Goal: Transaction & Acquisition: Purchase product/service

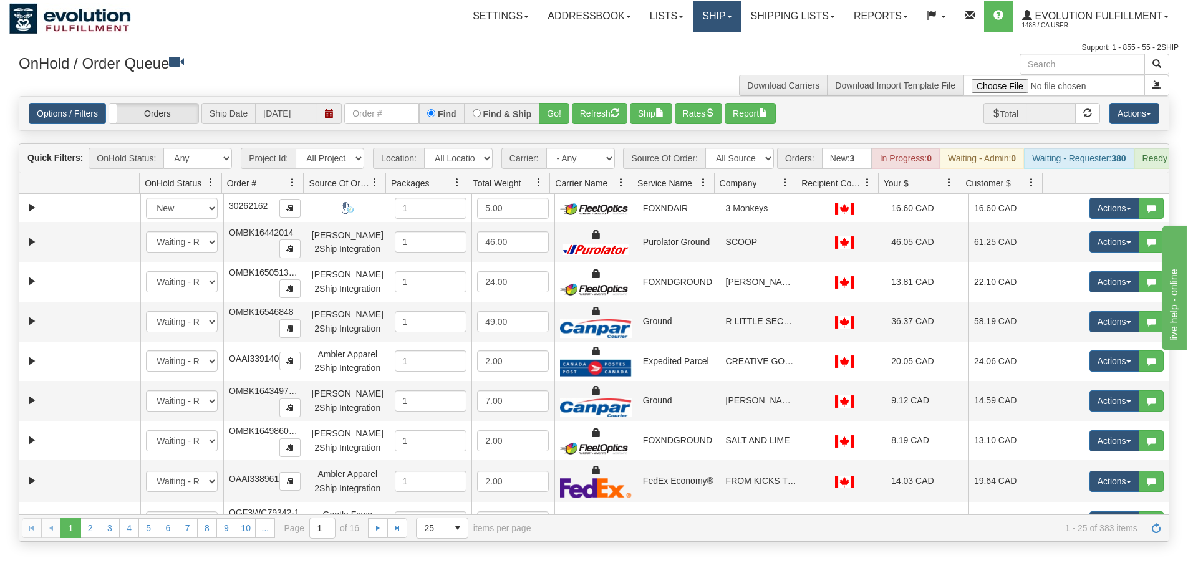
click at [710, 2] on link "Ship" at bounding box center [717, 16] width 48 height 31
click at [709, 12] on link "Ship" at bounding box center [717, 16] width 48 height 31
click at [698, 41] on link "Ship Screen" at bounding box center [684, 44] width 113 height 16
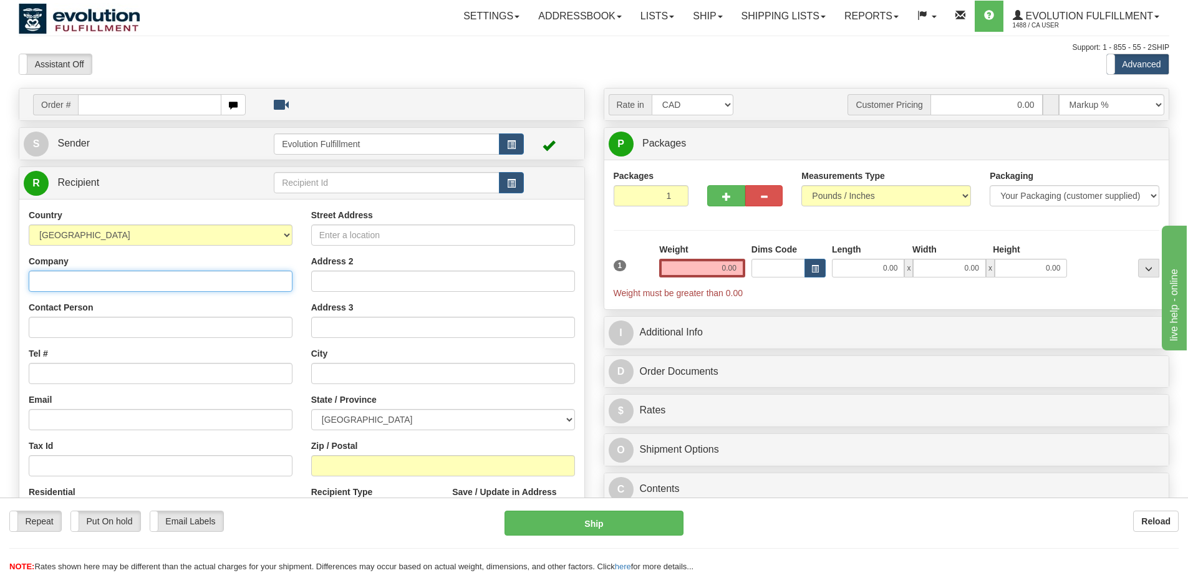
click at [138, 287] on input "Company" at bounding box center [161, 281] width 264 height 21
type input "EVOLUTION FULFILLMENT"
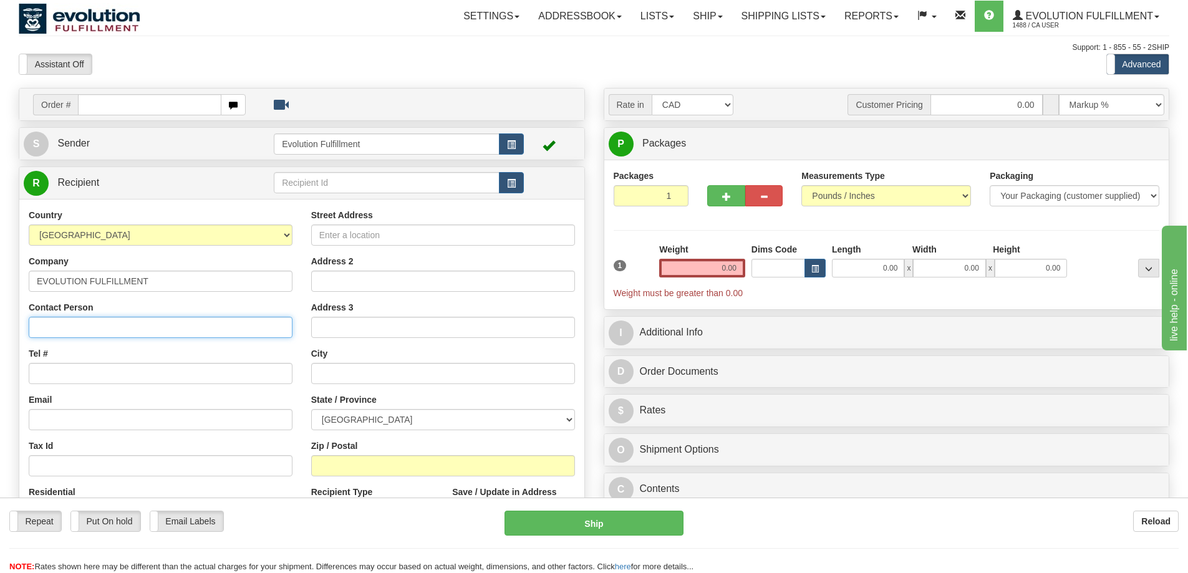
type input "[PERSON_NAME]"
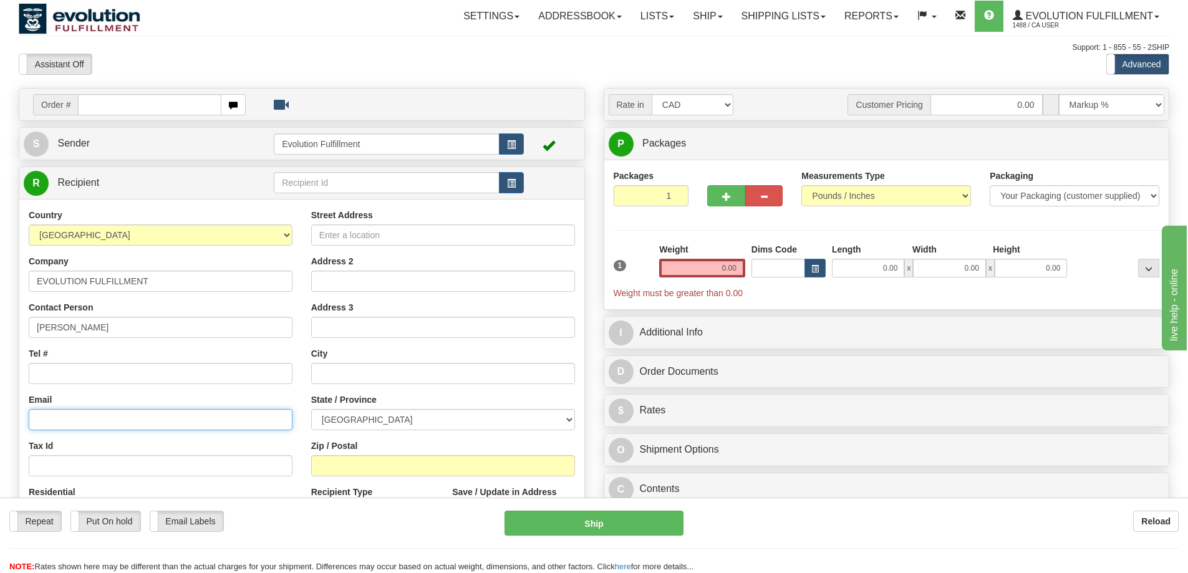
type input "[PERSON_NAME][EMAIL_ADDRESS][DOMAIN_NAME]"
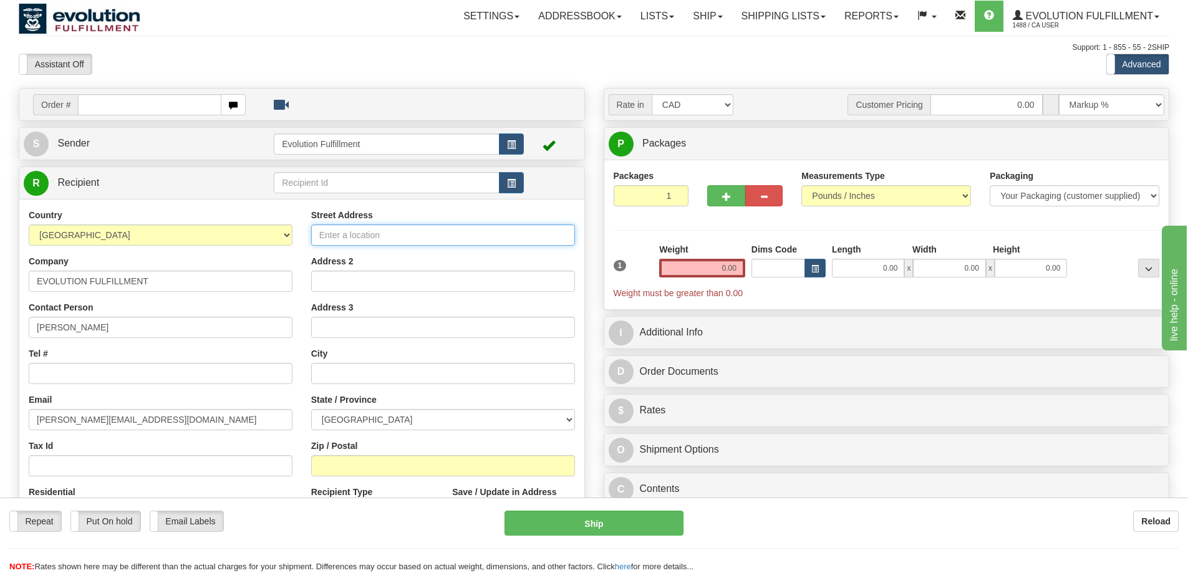
type input "[STREET_ADDRESS]"
type input "DELTA"
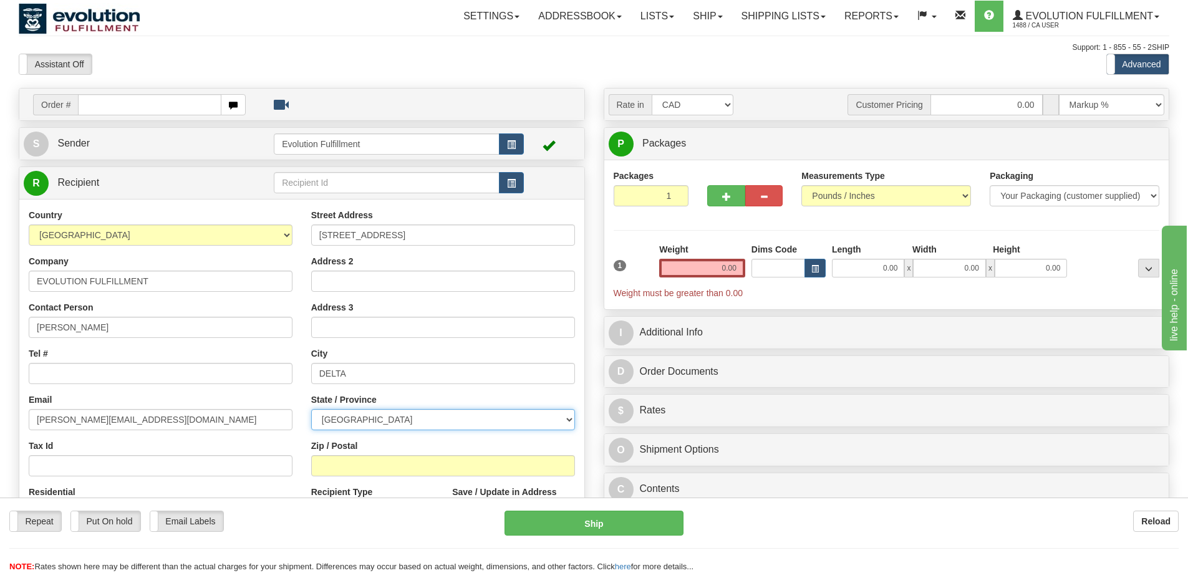
select select "BC"
type input "V4G 0A2"
drag, startPoint x: 461, startPoint y: 571, endPoint x: 805, endPoint y: 536, distance: 345.3
click at [805, 536] on div "Repeat Repeat Put On hold Put On hold Print Order Slip Print Order Slip Email L…" at bounding box center [594, 542] width 1188 height 62
click at [394, 411] on select "[GEOGRAPHIC_DATA] [GEOGRAPHIC_DATA] [GEOGRAPHIC_DATA] [GEOGRAPHIC_DATA] [GEOGRA…" at bounding box center [443, 419] width 264 height 21
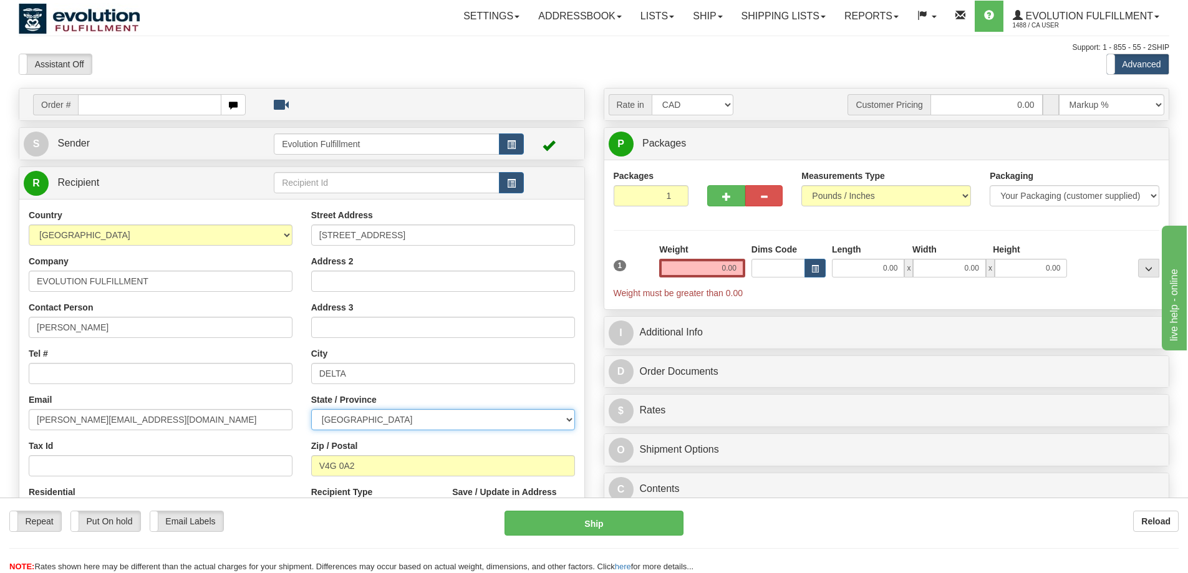
select select "AB"
click at [311, 409] on select "[GEOGRAPHIC_DATA] [GEOGRAPHIC_DATA] [GEOGRAPHIC_DATA] [GEOGRAPHIC_DATA] [GEOGRA…" at bounding box center [443, 419] width 264 height 21
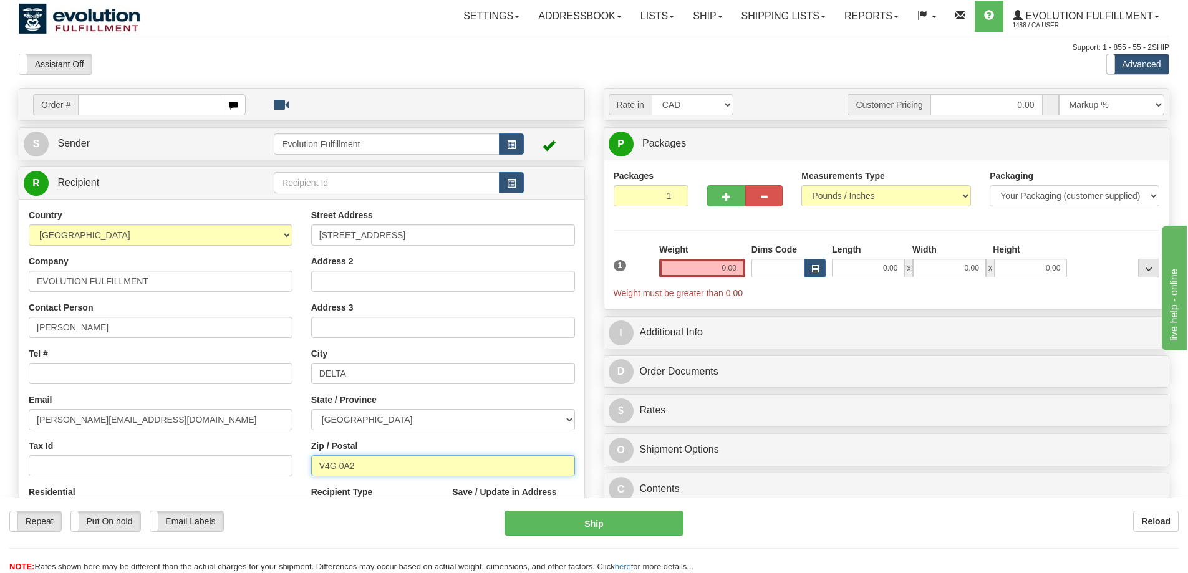
drag, startPoint x: 360, startPoint y: 468, endPoint x: 274, endPoint y: 459, distance: 85.9
click at [272, 461] on div "Country [GEOGRAPHIC_DATA] [GEOGRAPHIC_DATA] [GEOGRAPHIC_DATA] [GEOGRAPHIC_DATA]…" at bounding box center [301, 376] width 565 height 335
paste input "T5Z3R8"
type input "T5Z3R8"
drag, startPoint x: 720, startPoint y: 273, endPoint x: 751, endPoint y: 263, distance: 32.7
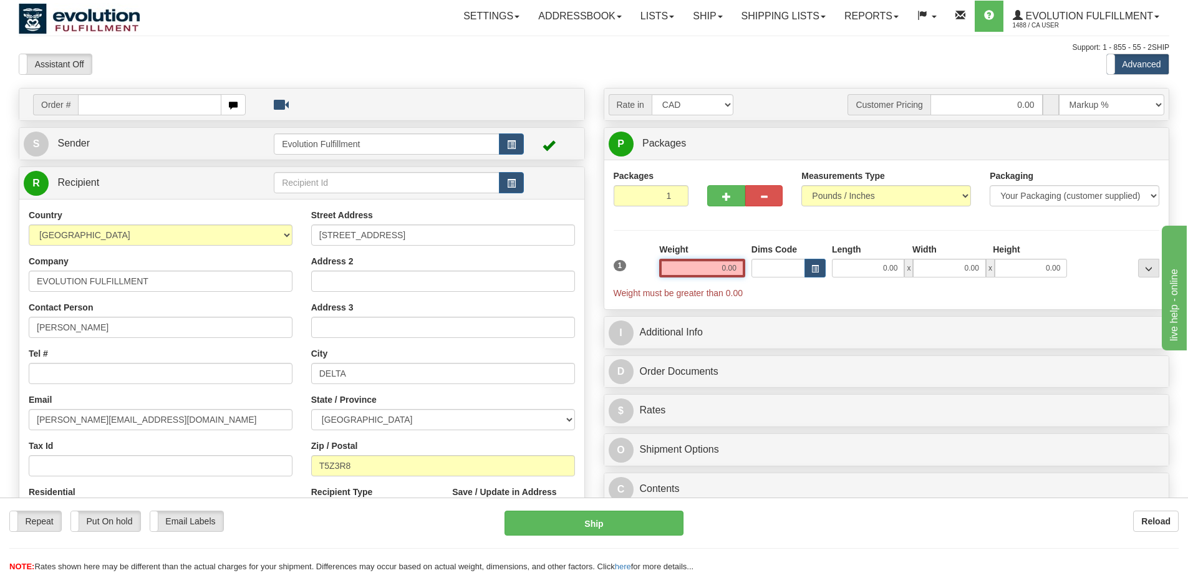
click at [751, 263] on div "1 Weight 0.00 Dims Code 0.00" at bounding box center [886, 271] width 552 height 56
click at [716, 269] on input "0.00" at bounding box center [702, 268] width 86 height 19
click at [716, 269] on input "text" at bounding box center [702, 268] width 86 height 19
type input "0.00"
click at [703, 272] on input "0.00" at bounding box center [702, 268] width 86 height 19
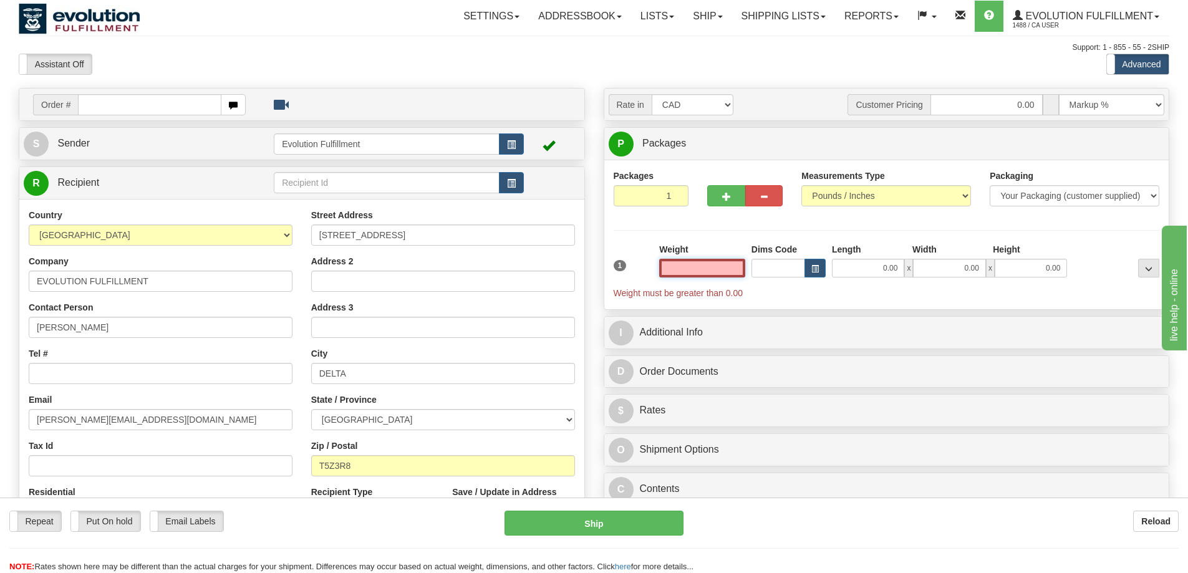
click at [707, 268] on input "text" at bounding box center [702, 268] width 86 height 19
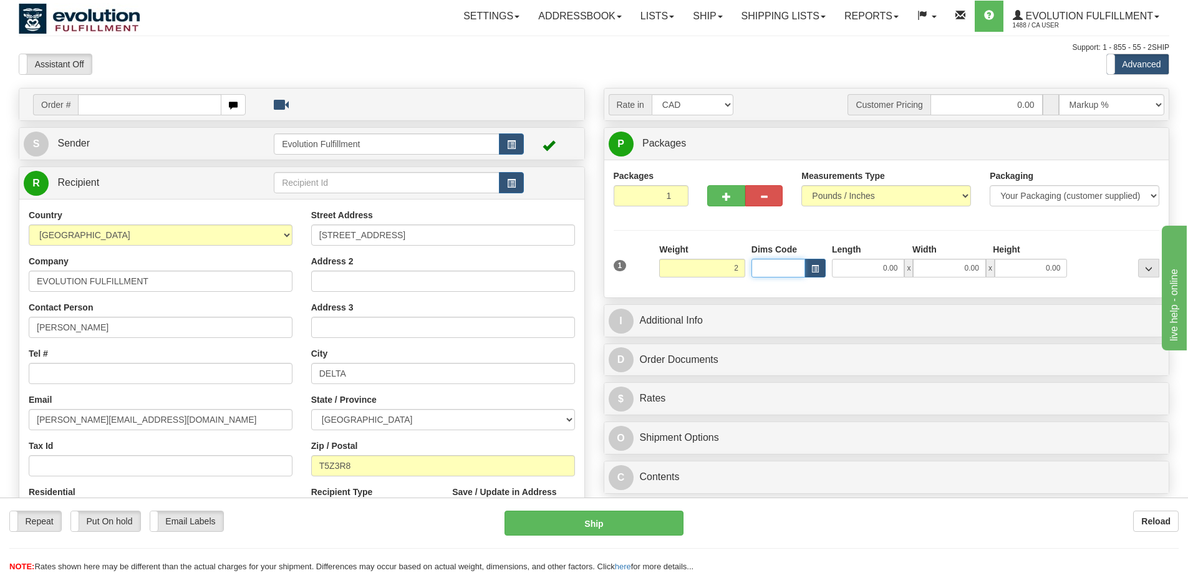
type input "2.00"
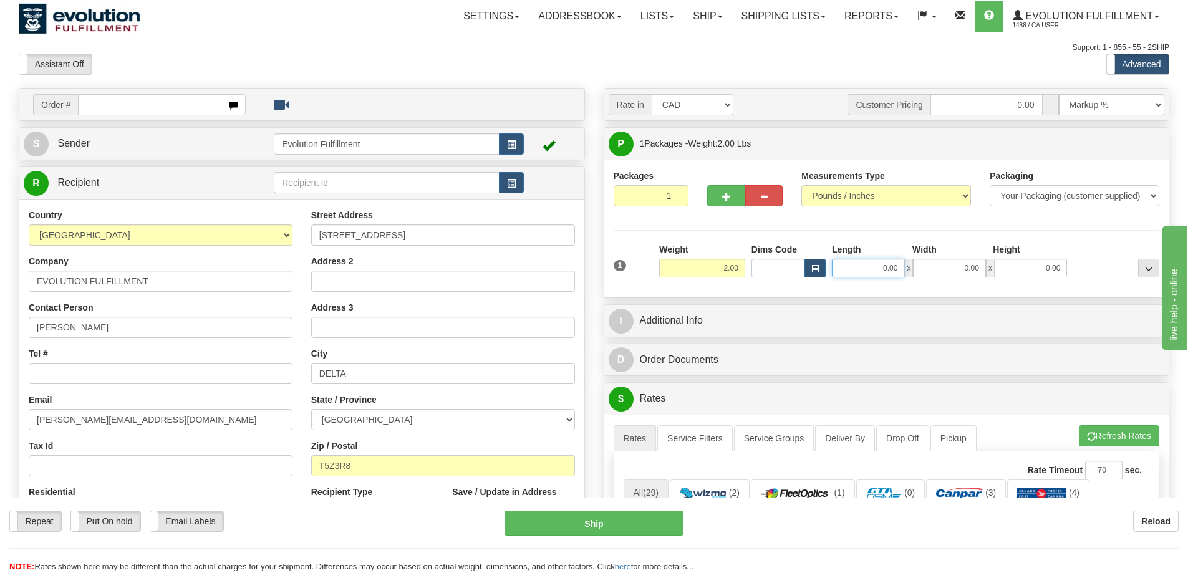
click at [895, 259] on input "0.00" at bounding box center [868, 268] width 72 height 19
click at [882, 266] on input "Length" at bounding box center [868, 268] width 72 height 19
type input "8.00"
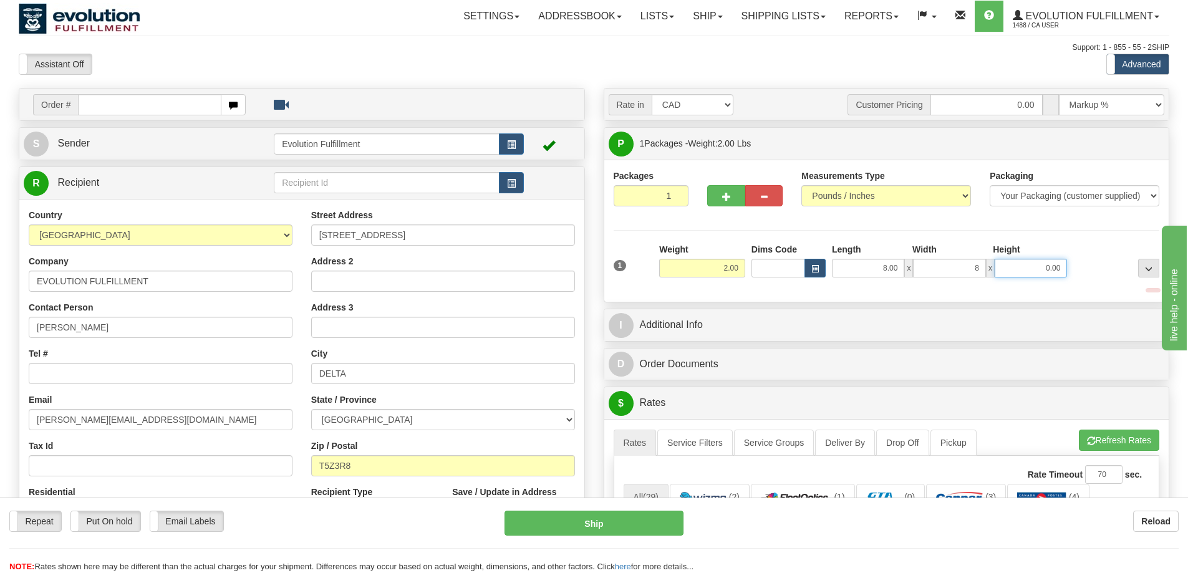
type input "8.00"
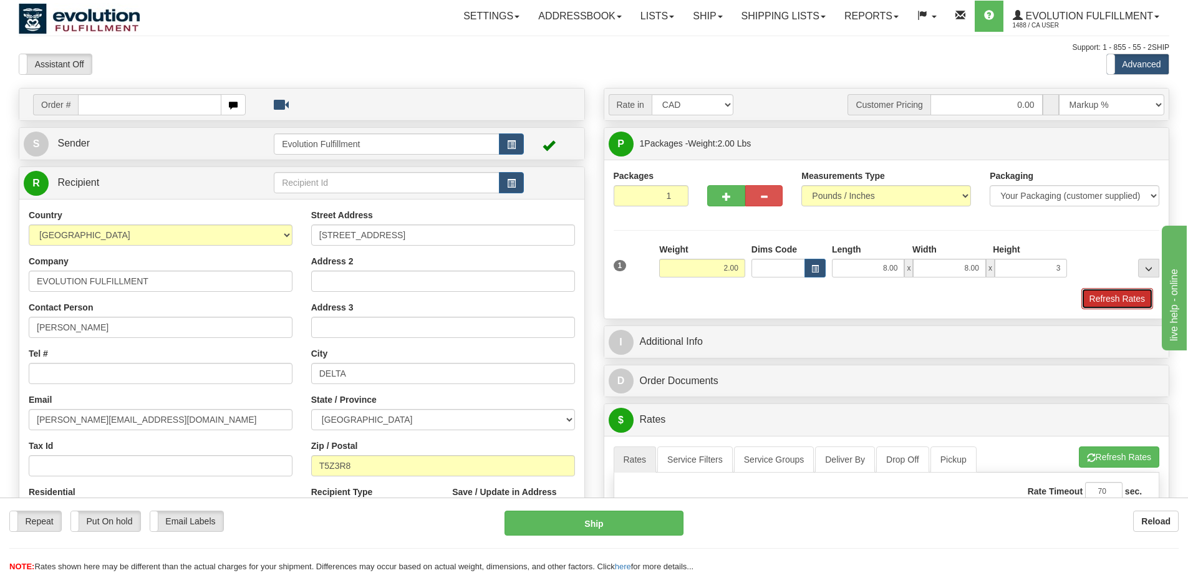
type input "3.00"
click at [1109, 302] on button "Refresh Rates" at bounding box center [1117, 298] width 72 height 21
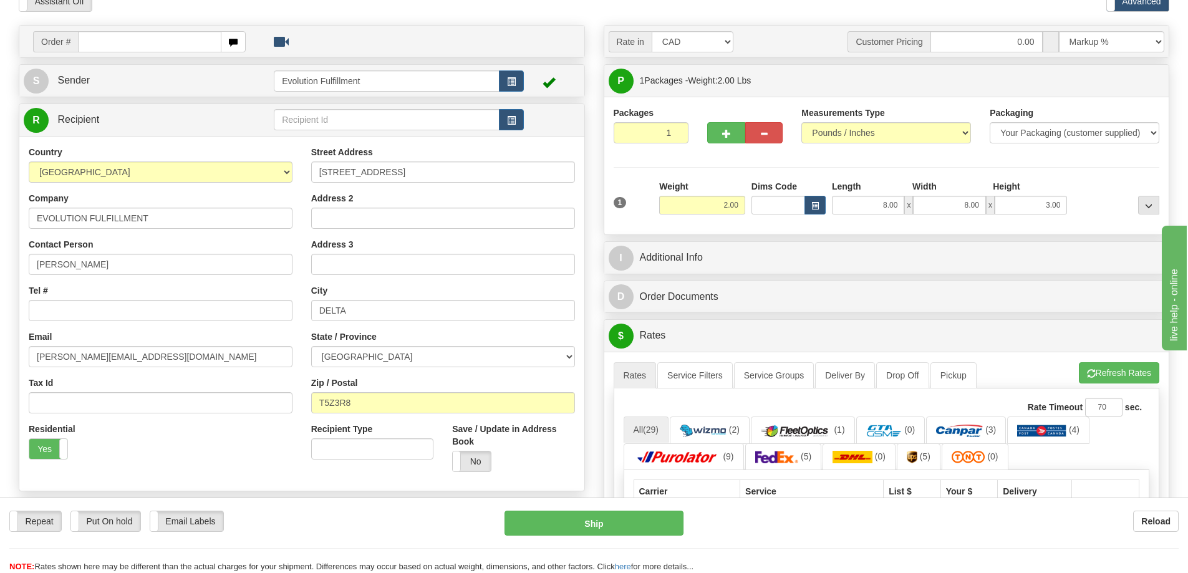
scroll to position [171, 0]
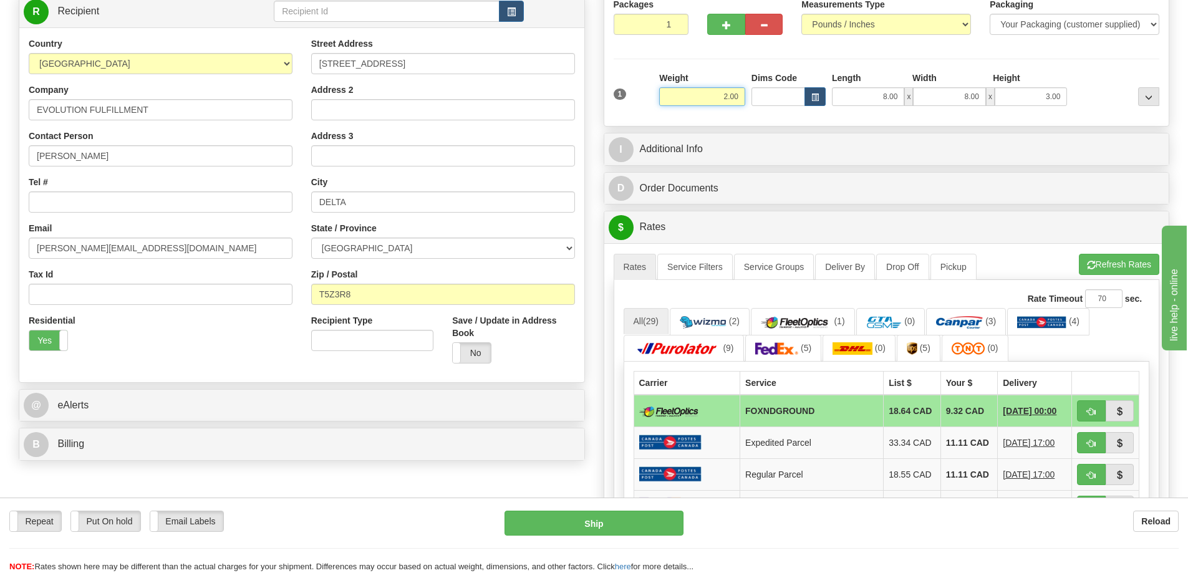
drag, startPoint x: 713, startPoint y: 98, endPoint x: 850, endPoint y: 85, distance: 137.1
click at [850, 85] on div "1 Weight 2.00 Dims Code 8.00" at bounding box center [886, 94] width 552 height 44
type input "4.00"
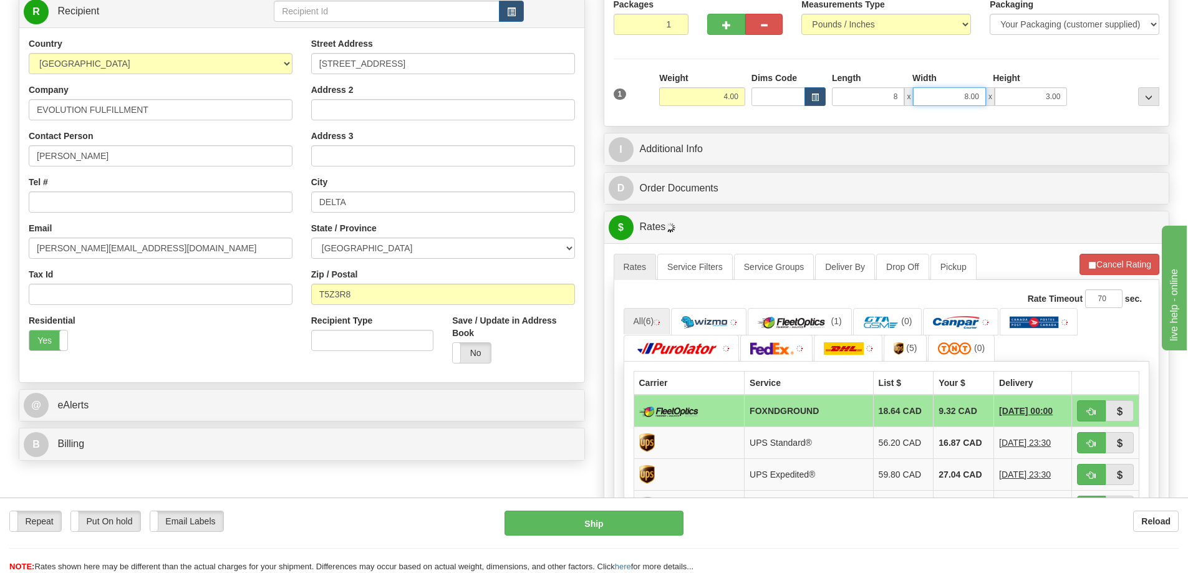
type input "8.00"
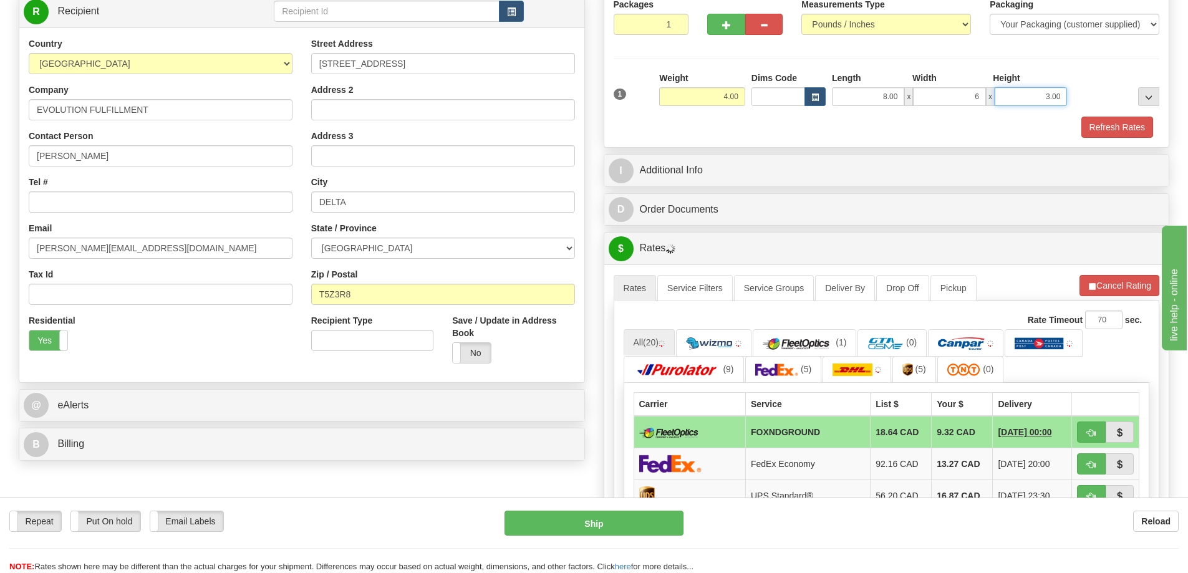
type input "6.00"
click at [1089, 127] on button "Refresh Rates" at bounding box center [1117, 127] width 72 height 21
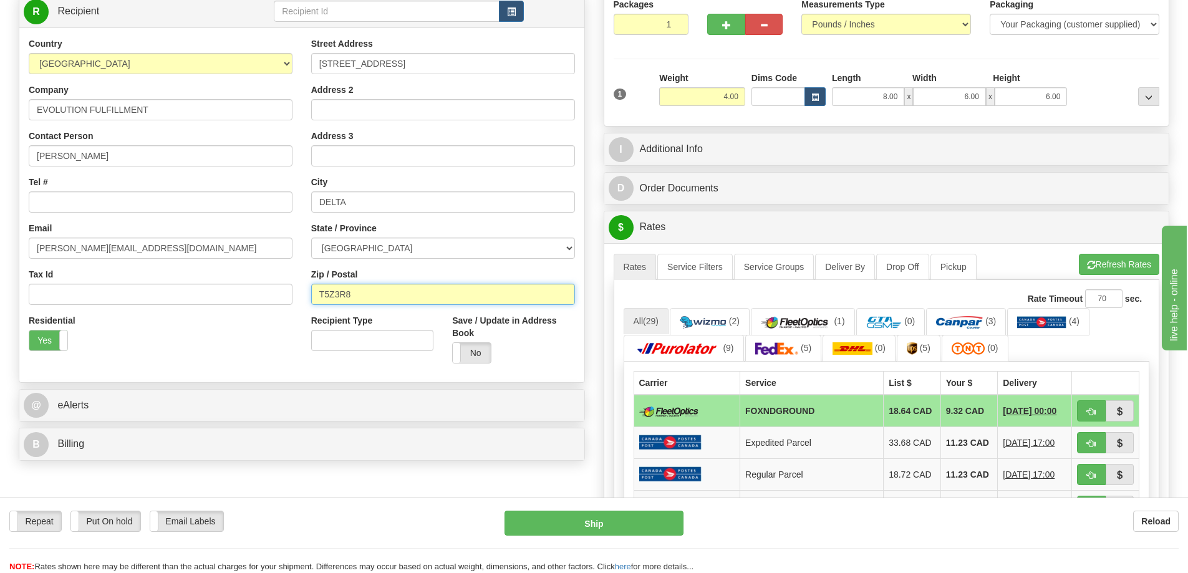
drag, startPoint x: 337, startPoint y: 299, endPoint x: 330, endPoint y: 299, distance: 6.3
click at [331, 299] on input "T5Z3R8" at bounding box center [443, 294] width 264 height 21
click at [354, 292] on input "T5Z3R8" at bounding box center [443, 294] width 264 height 21
drag, startPoint x: 286, startPoint y: 288, endPoint x: 277, endPoint y: 287, distance: 9.4
click at [277, 287] on div "Country [GEOGRAPHIC_DATA] [GEOGRAPHIC_DATA] [GEOGRAPHIC_DATA] [GEOGRAPHIC_DATA]…" at bounding box center [301, 204] width 565 height 335
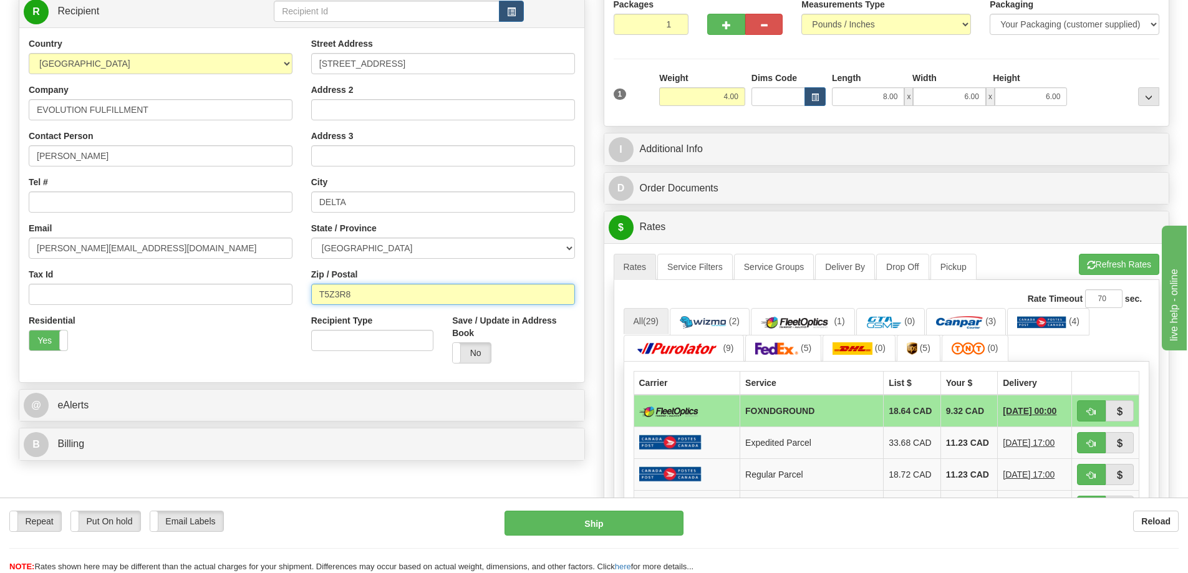
drag, startPoint x: 373, startPoint y: 289, endPoint x: 268, endPoint y: 292, distance: 104.8
click at [268, 292] on div "Country [GEOGRAPHIC_DATA] [GEOGRAPHIC_DATA] [GEOGRAPHIC_DATA] [GEOGRAPHIC_DATA]…" at bounding box center [301, 204] width 565 height 335
paste input "2J5W7"
type input "T2J5W7"
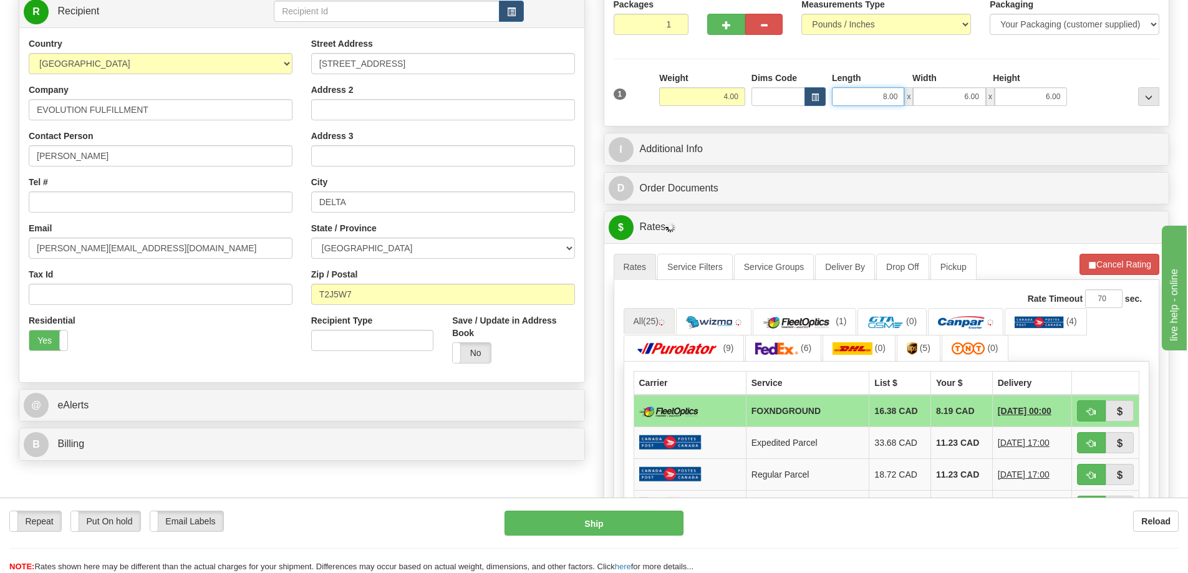
click at [845, 94] on input "8.00" at bounding box center [868, 96] width 72 height 19
drag, startPoint x: 694, startPoint y: 100, endPoint x: 840, endPoint y: 97, distance: 146.6
click at [832, 97] on div "1 Weight 4.00 Dims Code 8.00" at bounding box center [886, 94] width 552 height 44
type input "2.00"
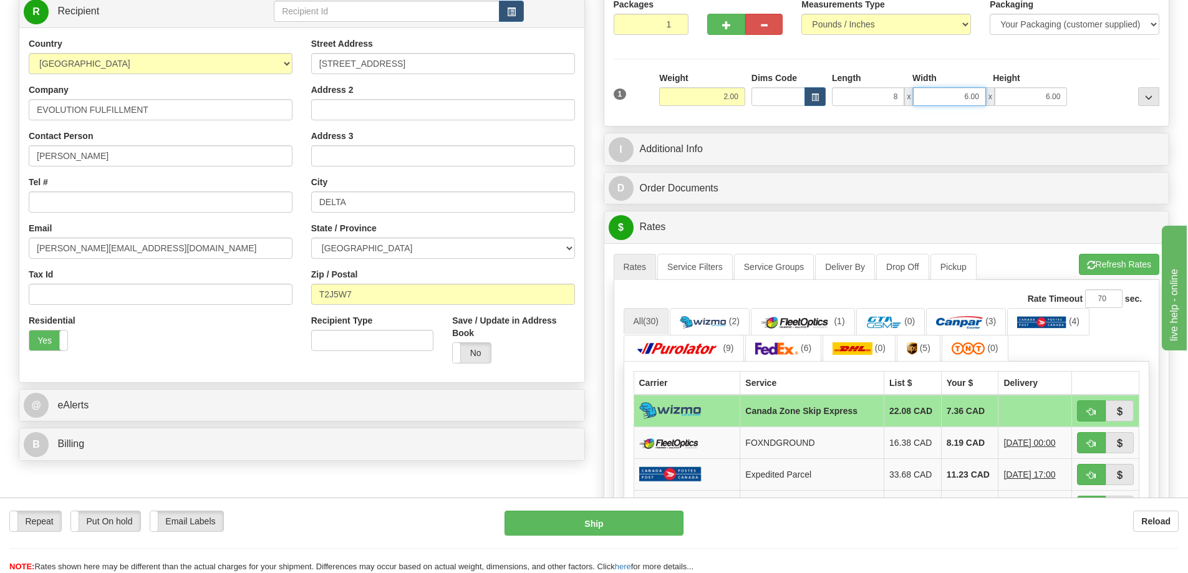
type input "8.00"
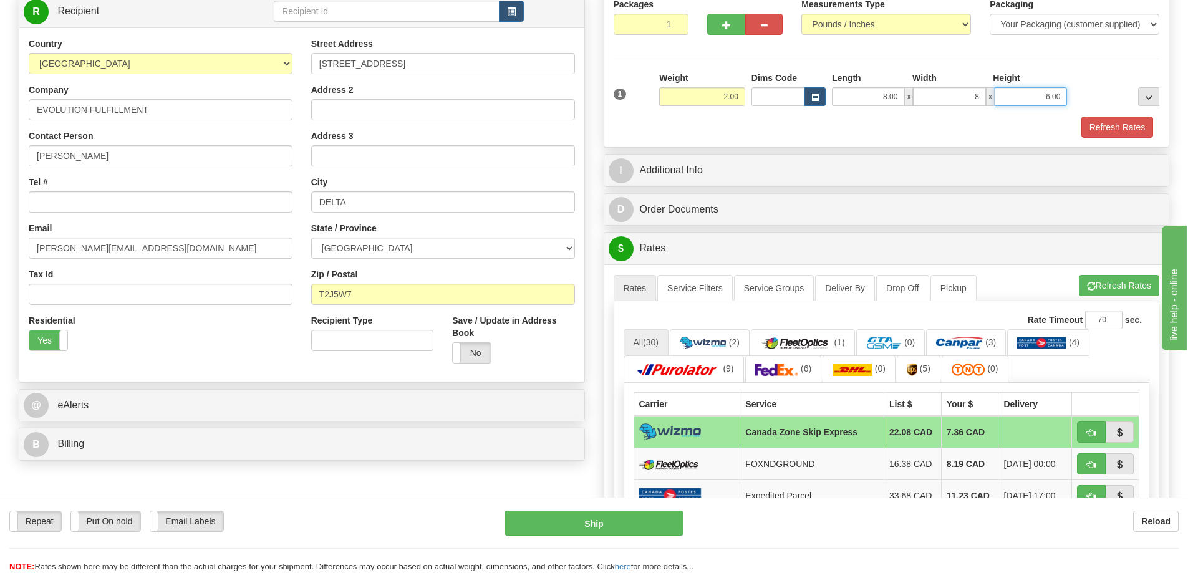
type input "8.00"
type input "3.00"
click at [1135, 133] on button "Refresh Rates" at bounding box center [1117, 127] width 72 height 21
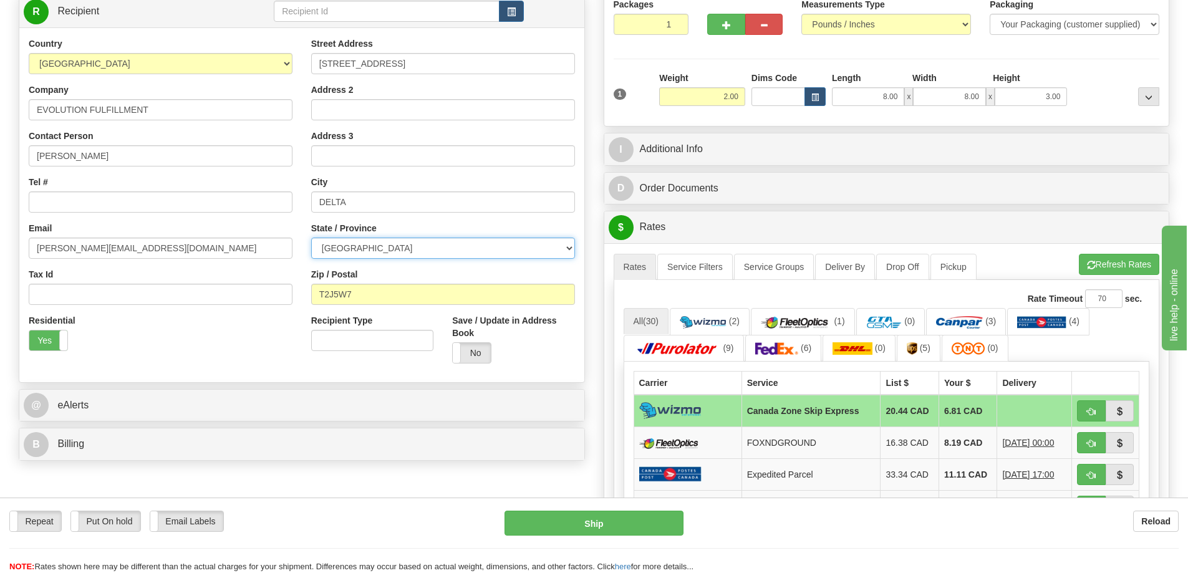
click at [375, 249] on select "[GEOGRAPHIC_DATA] [GEOGRAPHIC_DATA] [GEOGRAPHIC_DATA] [GEOGRAPHIC_DATA] [GEOGRA…" at bounding box center [443, 248] width 264 height 21
select select "SK"
click at [311, 238] on select "[GEOGRAPHIC_DATA] [GEOGRAPHIC_DATA] [GEOGRAPHIC_DATA] [GEOGRAPHIC_DATA] [GEOGRA…" at bounding box center [443, 248] width 264 height 21
drag, startPoint x: 373, startPoint y: 290, endPoint x: 224, endPoint y: 289, distance: 149.6
click at [224, 289] on div "Country [GEOGRAPHIC_DATA] [GEOGRAPHIC_DATA] [GEOGRAPHIC_DATA] [GEOGRAPHIC_DATA]…" at bounding box center [301, 204] width 565 height 335
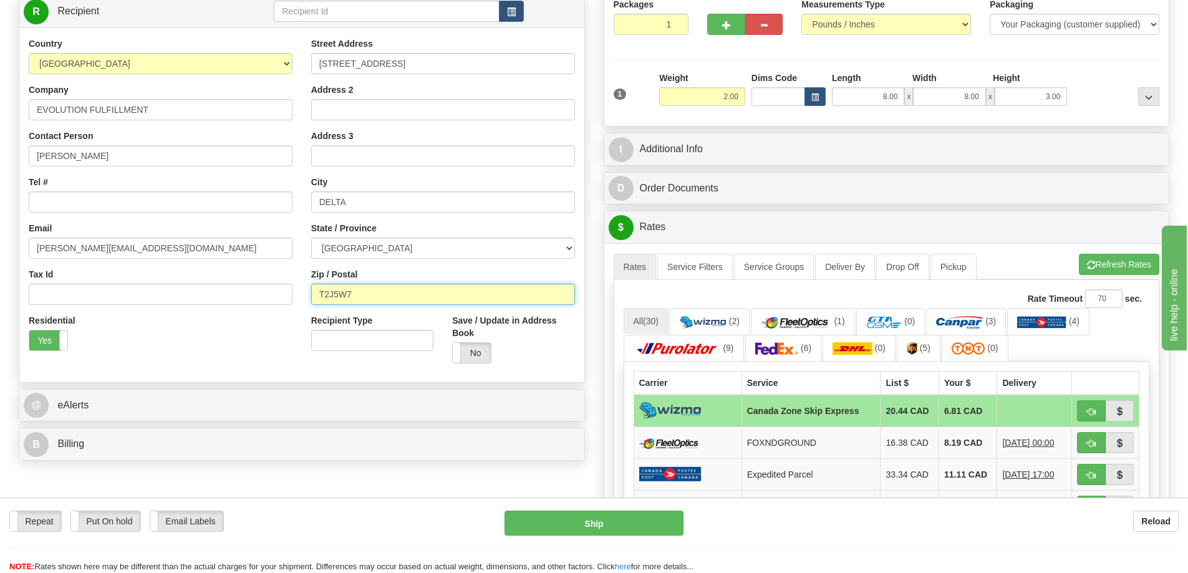
paste input "S7H0A1"
type input "S7H0A1"
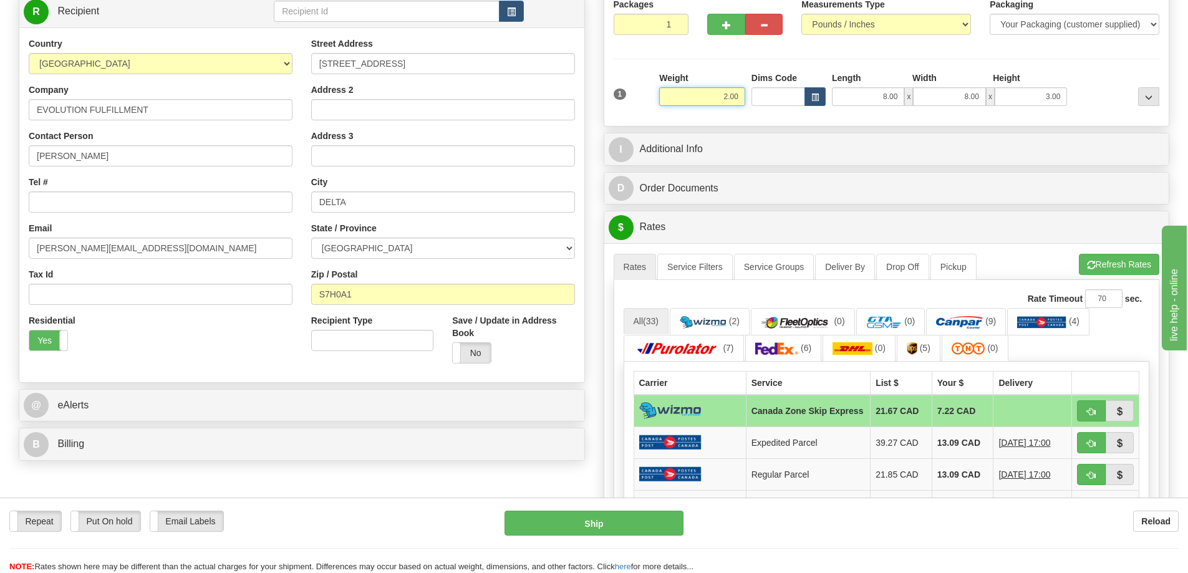
drag, startPoint x: 722, startPoint y: 100, endPoint x: 808, endPoint y: 77, distance: 89.1
click at [807, 78] on div "1 Weight 2.00 Dims Code 8.00" at bounding box center [886, 94] width 552 height 44
type input "4.00"
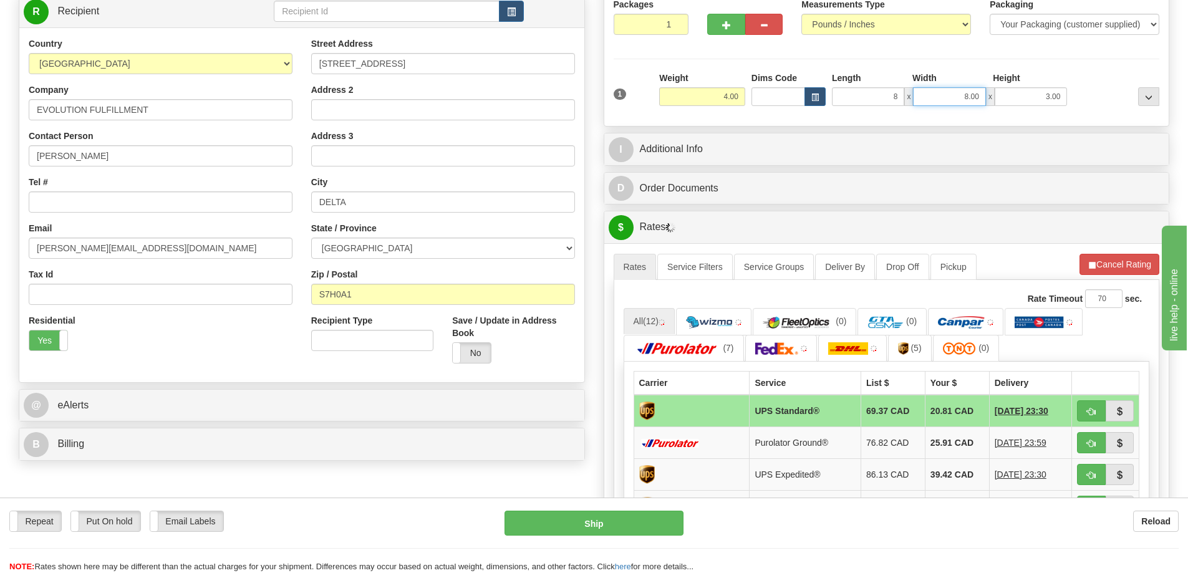
type input "8.00"
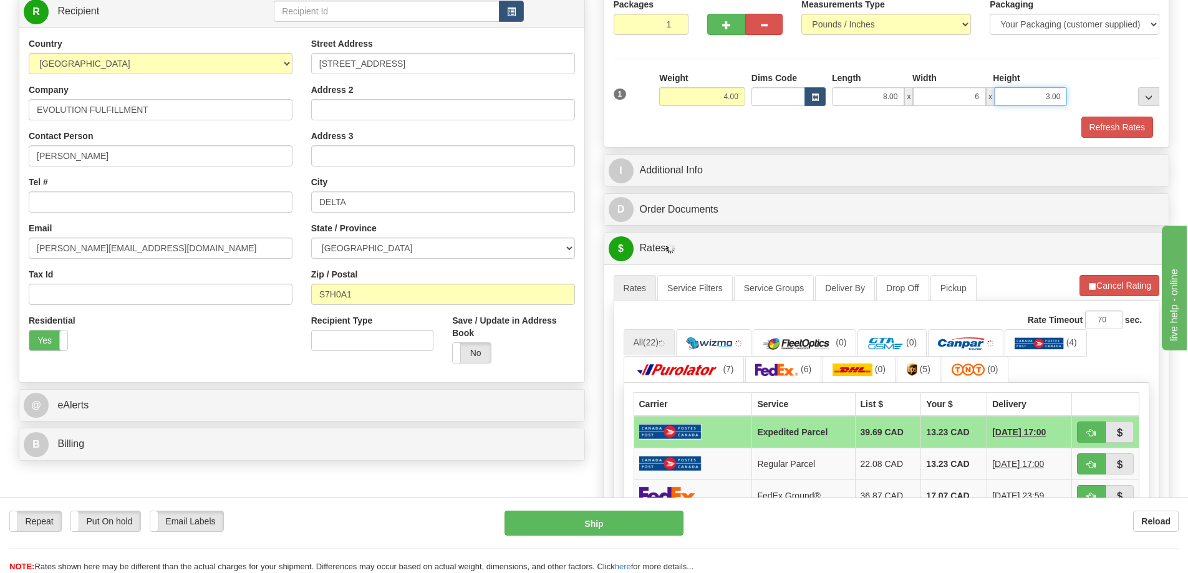
type input "6.00"
click at [1110, 134] on button "Refresh Rates" at bounding box center [1117, 127] width 72 height 21
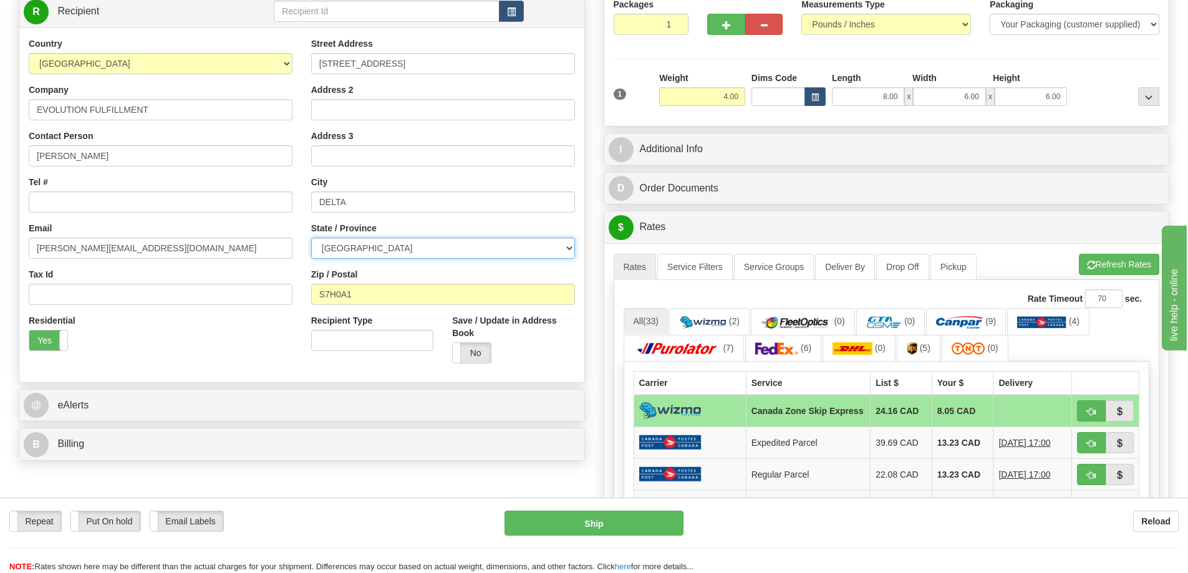
click at [368, 242] on select "[GEOGRAPHIC_DATA] [GEOGRAPHIC_DATA] [GEOGRAPHIC_DATA] [GEOGRAPHIC_DATA] [GEOGRA…" at bounding box center [443, 248] width 264 height 21
select select "MB"
click at [311, 238] on select "[GEOGRAPHIC_DATA] [GEOGRAPHIC_DATA] [GEOGRAPHIC_DATA] [GEOGRAPHIC_DATA] [GEOGRA…" at bounding box center [443, 248] width 264 height 21
drag, startPoint x: 367, startPoint y: 295, endPoint x: 225, endPoint y: 289, distance: 141.6
click at [225, 289] on div "Country [GEOGRAPHIC_DATA] [GEOGRAPHIC_DATA] [GEOGRAPHIC_DATA] [GEOGRAPHIC_DATA]…" at bounding box center [301, 204] width 565 height 335
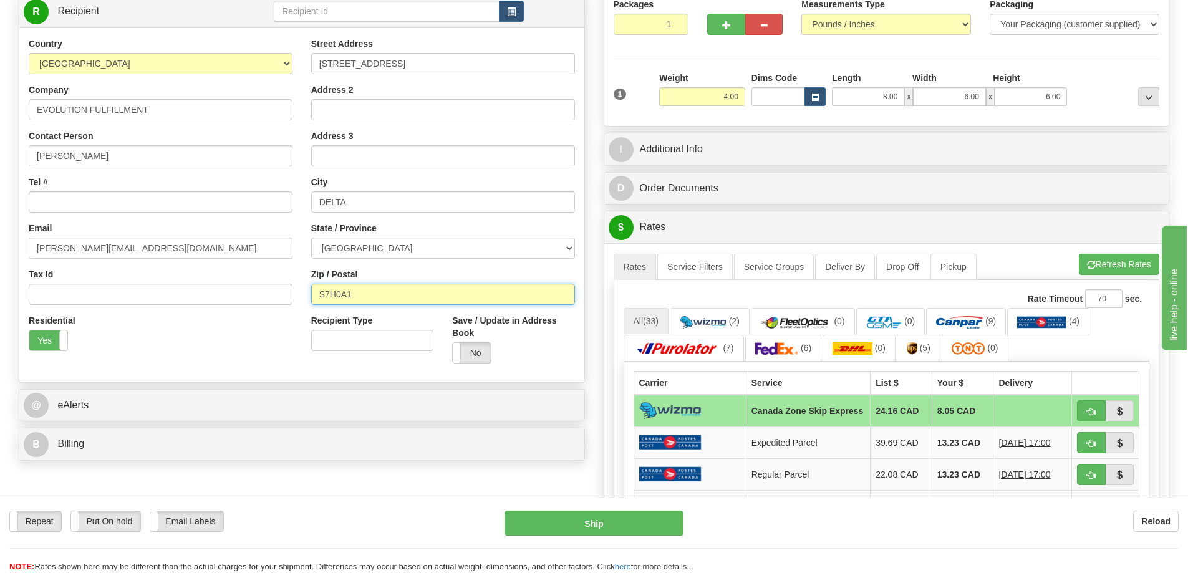
paste input "R3P2A8"
type input "R3P2A8"
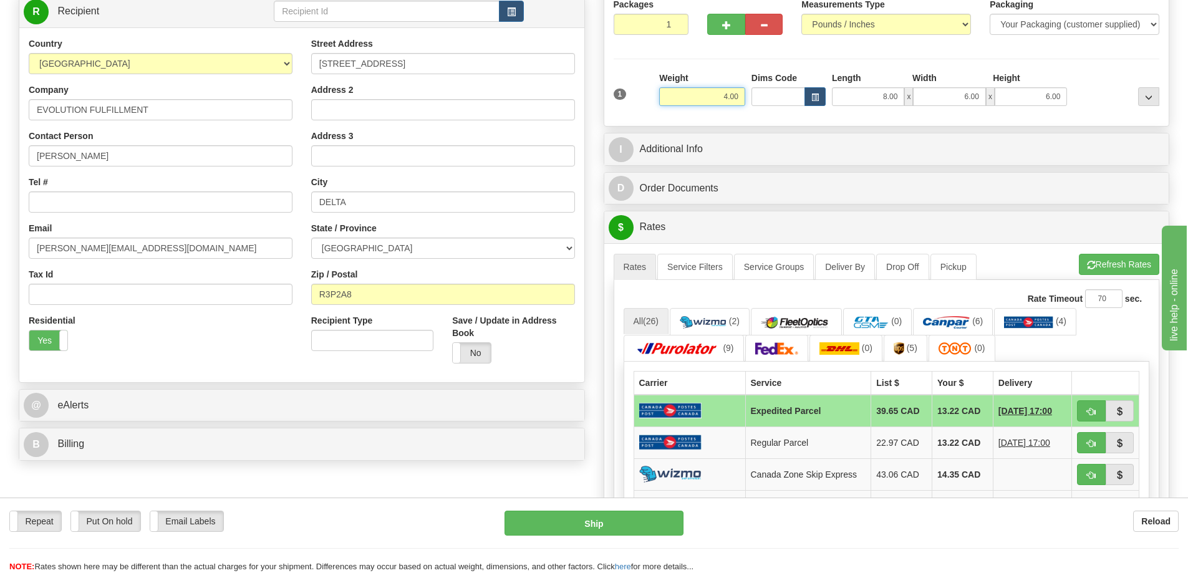
click at [767, 98] on div "1 Weight 4.00 Dims Code 8.00" at bounding box center [886, 94] width 552 height 44
type input "2.00"
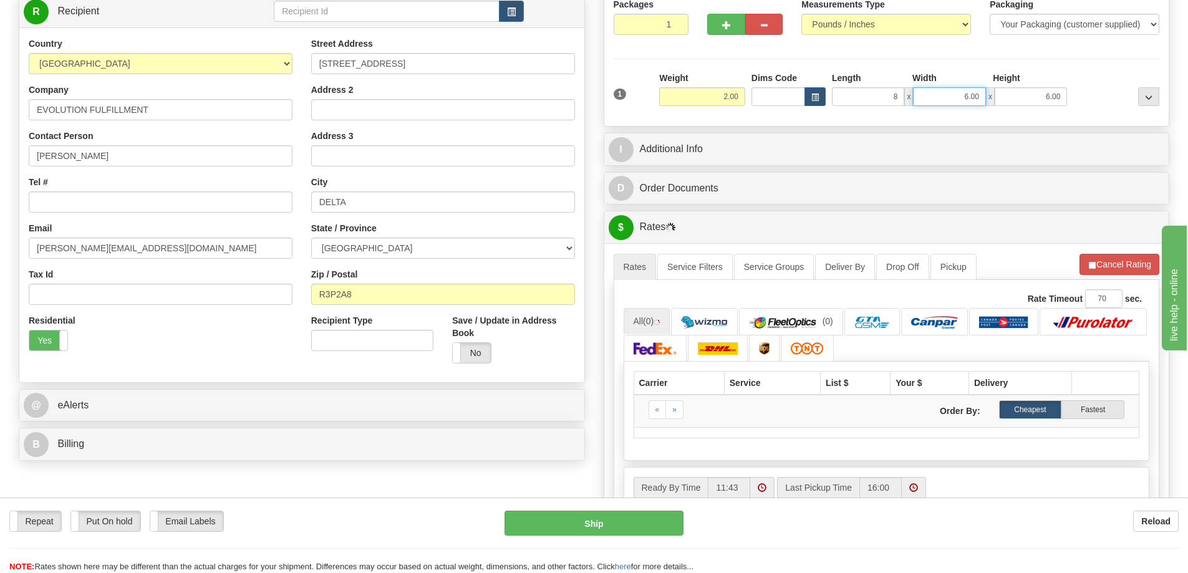
type input "8.00"
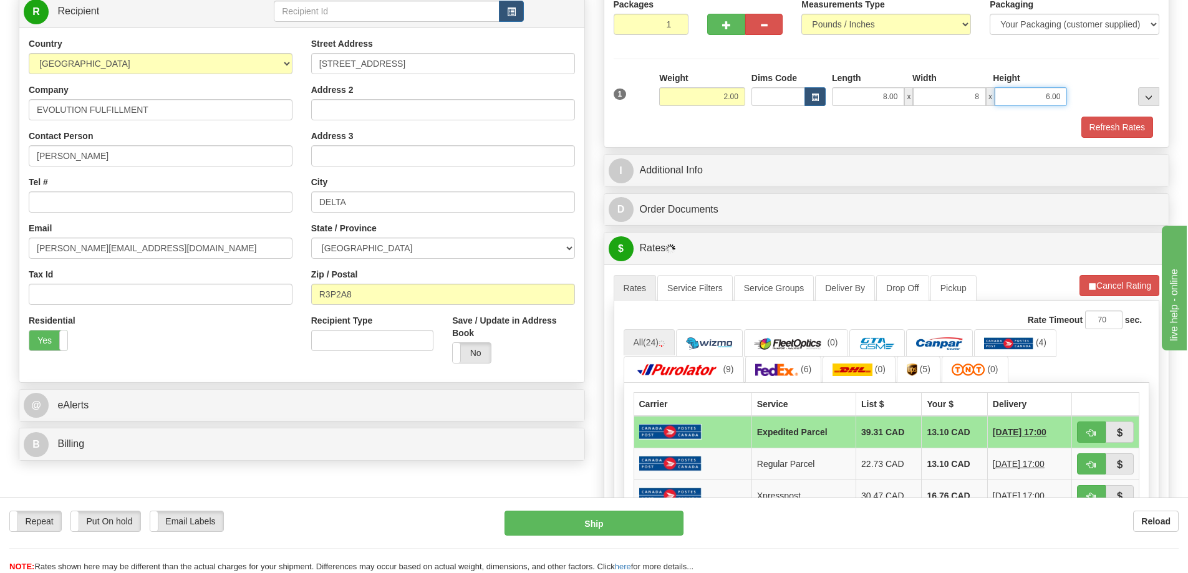
type input "8.00"
type input "3.00"
click at [1124, 128] on button "Refresh Rates" at bounding box center [1117, 127] width 72 height 21
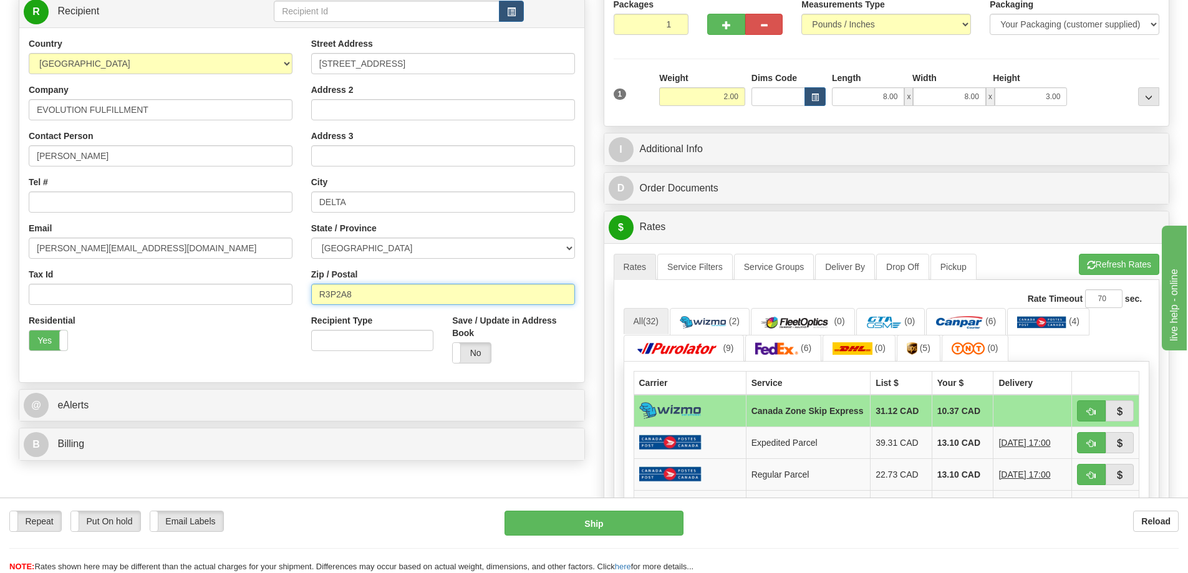
drag, startPoint x: 377, startPoint y: 299, endPoint x: 348, endPoint y: 296, distance: 28.8
click at [348, 296] on input "R3P2A8" at bounding box center [443, 294] width 264 height 21
click at [378, 252] on select "[GEOGRAPHIC_DATA] [GEOGRAPHIC_DATA] [GEOGRAPHIC_DATA] [GEOGRAPHIC_DATA] [GEOGRA…" at bounding box center [443, 248] width 264 height 21
select select "ON"
click at [311, 238] on select "[GEOGRAPHIC_DATA] [GEOGRAPHIC_DATA] [GEOGRAPHIC_DATA] [GEOGRAPHIC_DATA] [GEOGRA…" at bounding box center [443, 248] width 264 height 21
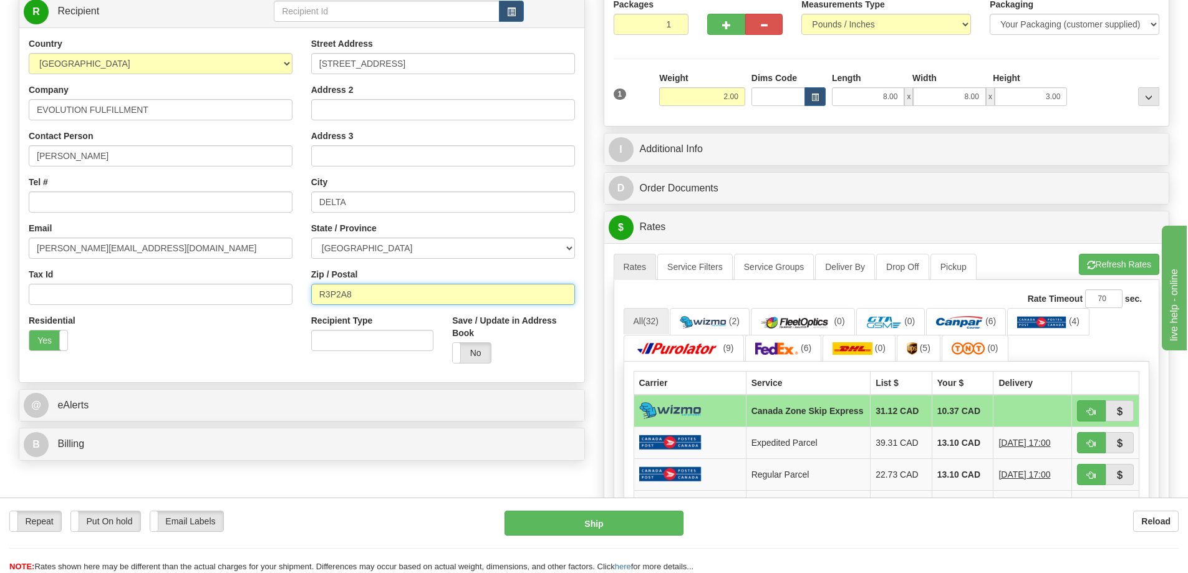
type input "R3P2A"
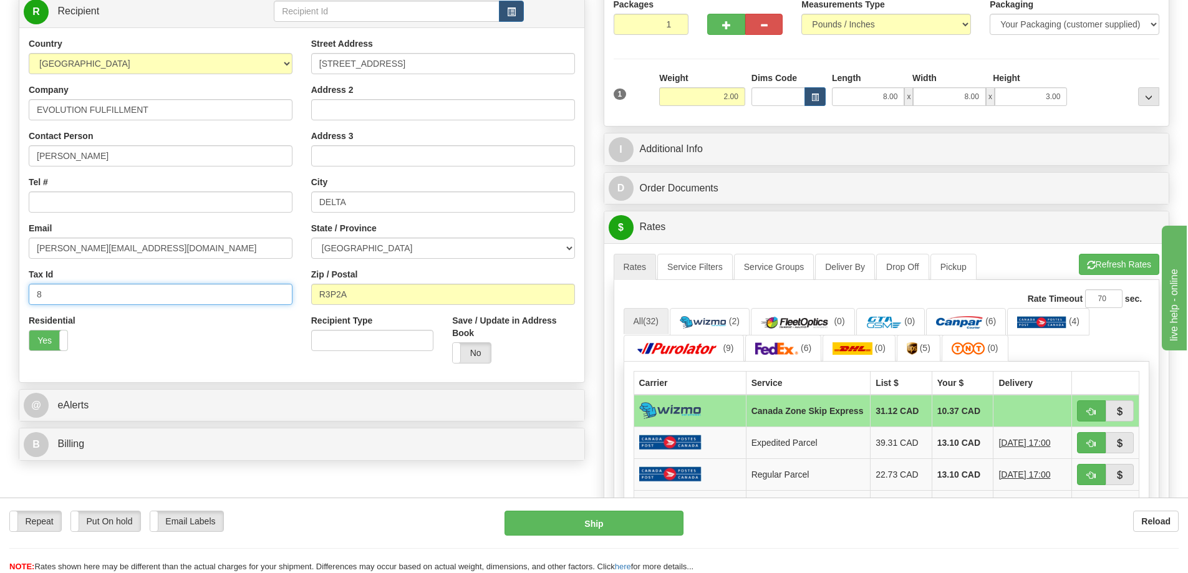
paste input "L6C0E"
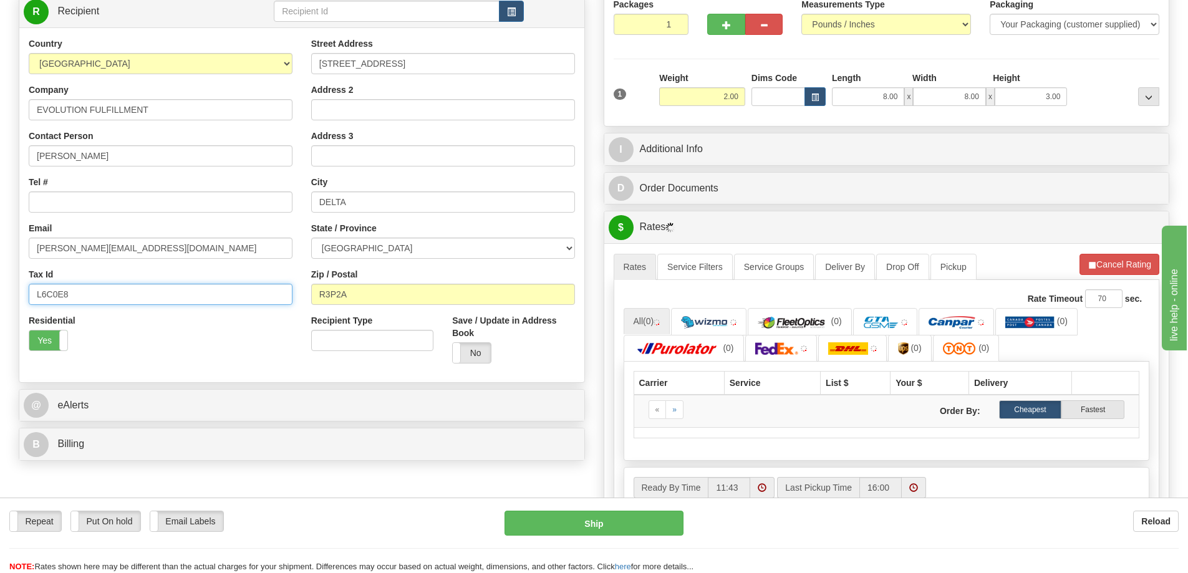
type input "L6C0E8"
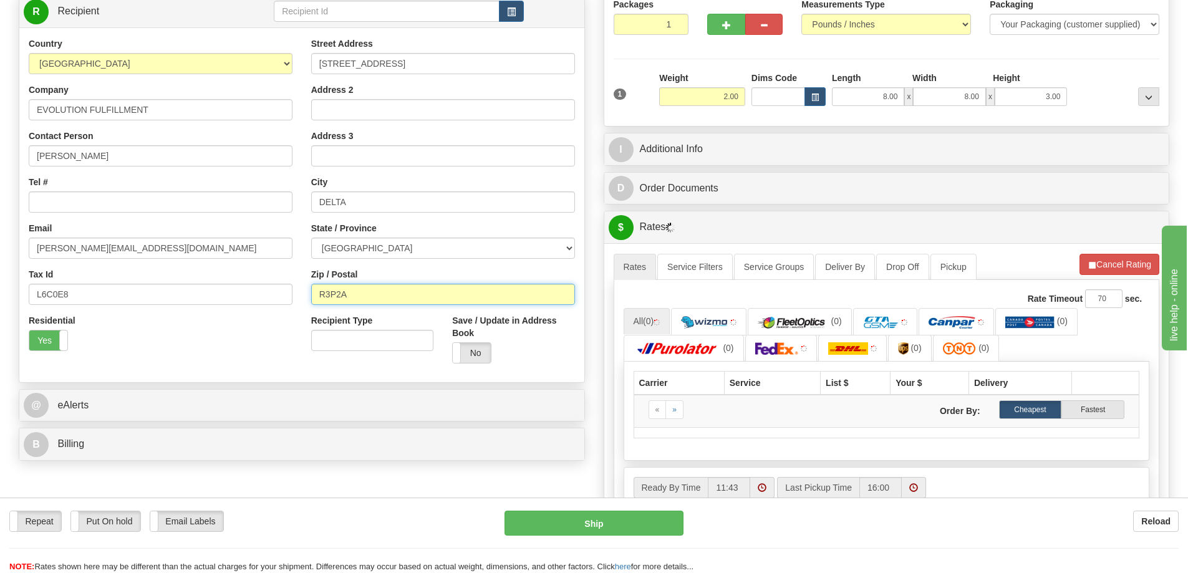
drag, startPoint x: 374, startPoint y: 299, endPoint x: 245, endPoint y: 291, distance: 129.3
click at [245, 291] on div "Country [GEOGRAPHIC_DATA] [GEOGRAPHIC_DATA] [GEOGRAPHIC_DATA] [GEOGRAPHIC_DATA]…" at bounding box center [301, 204] width 565 height 335
paste input "L6C0E8"
type input "L6C0E8"
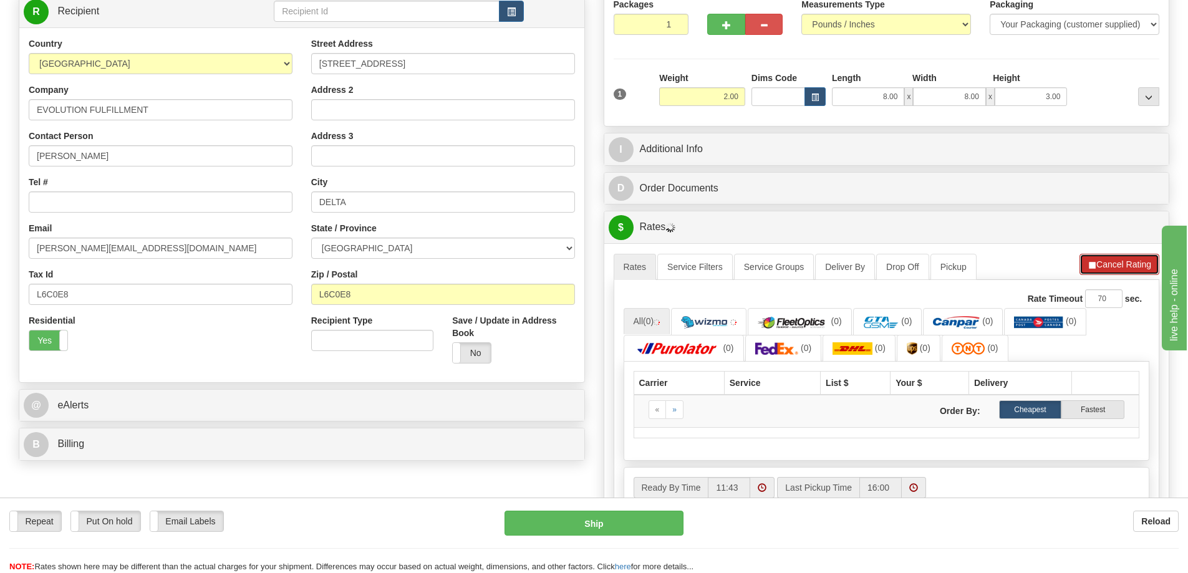
click at [1101, 259] on button "Cancel Rating" at bounding box center [1119, 264] width 80 height 21
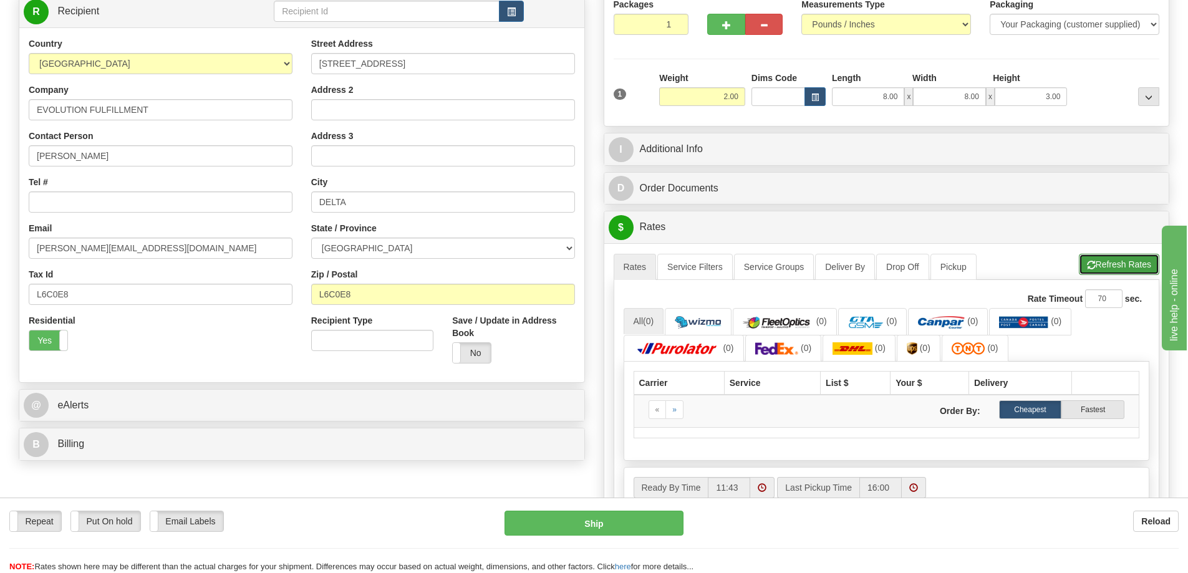
click at [1101, 260] on button "Refresh Rates" at bounding box center [1119, 264] width 80 height 21
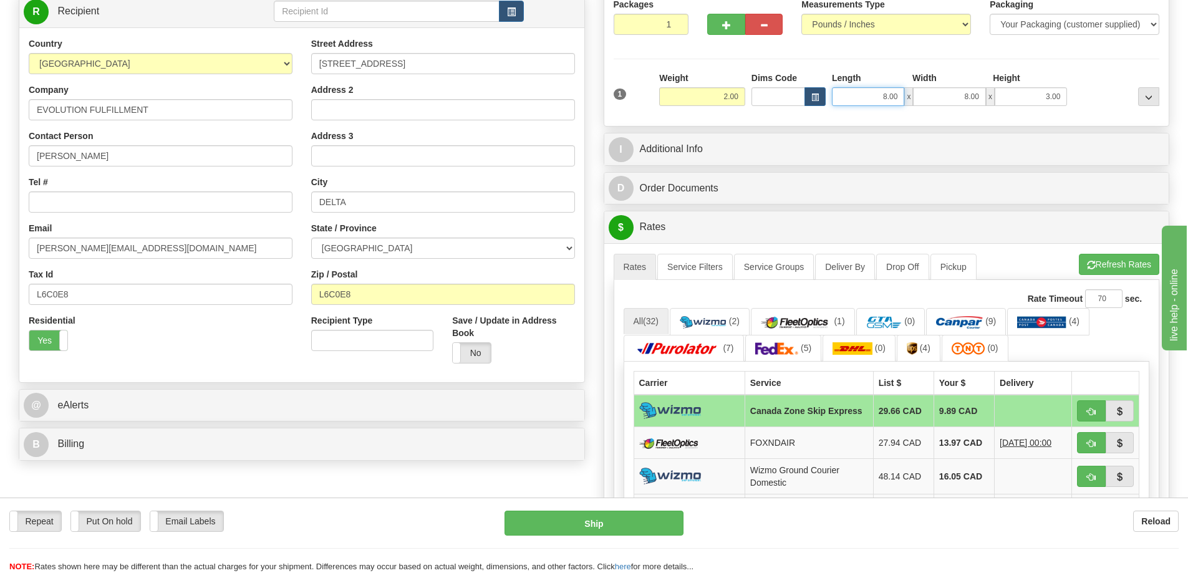
click at [858, 95] on input "8.00" at bounding box center [868, 96] width 72 height 19
drag, startPoint x: 716, startPoint y: 97, endPoint x: 851, endPoint y: 88, distance: 135.6
click at [851, 88] on div "1 Weight 2.00 Dims Code 8.00" at bounding box center [886, 94] width 552 height 44
type input "4.00"
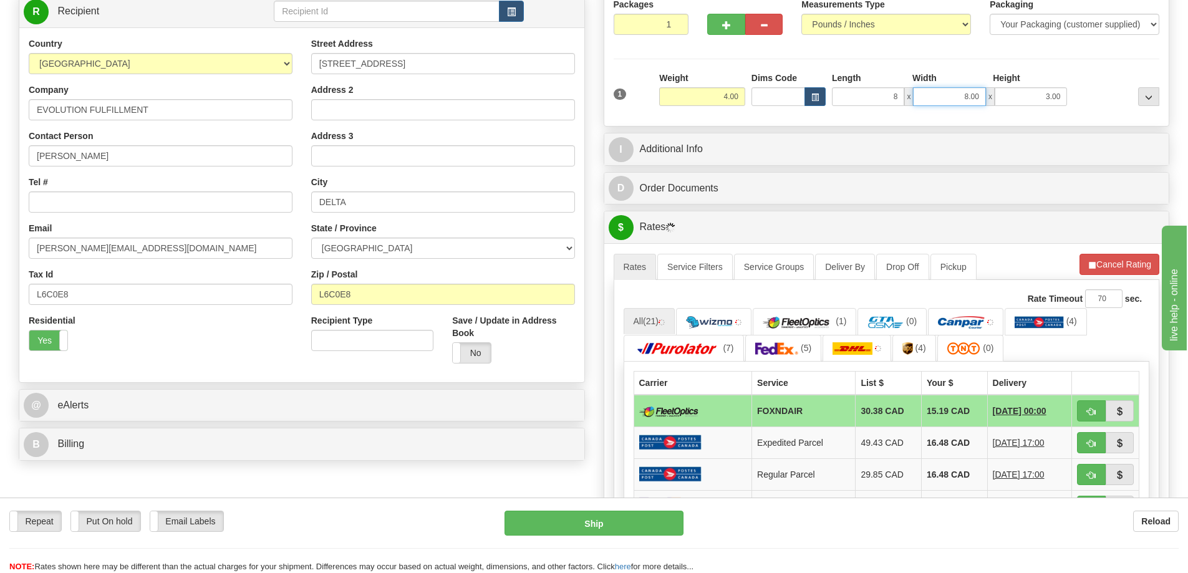
type input "8.00"
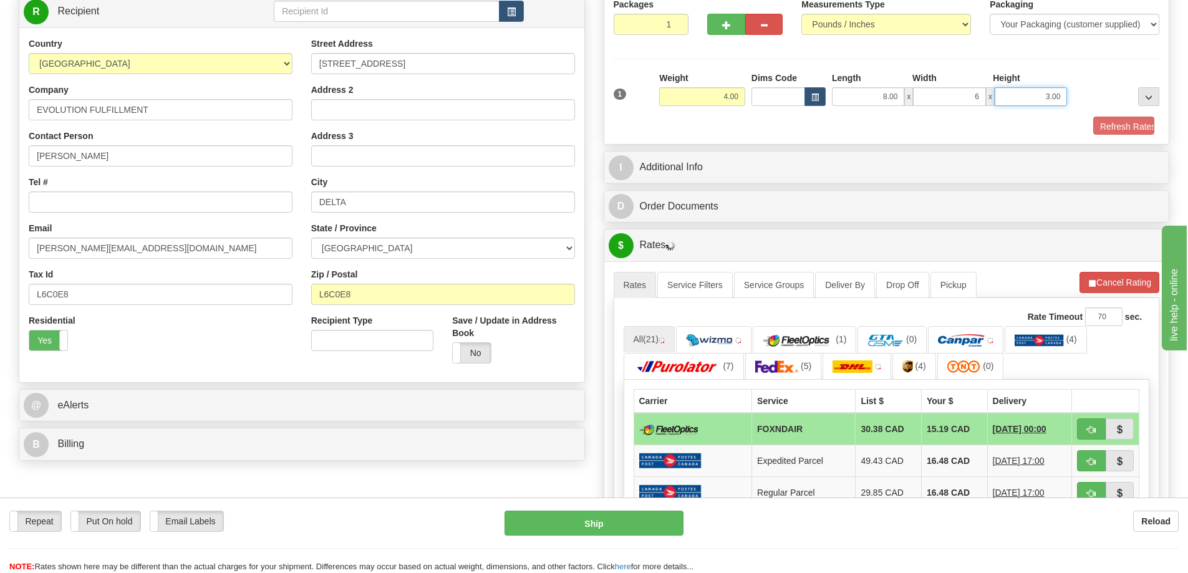
type input "6.00"
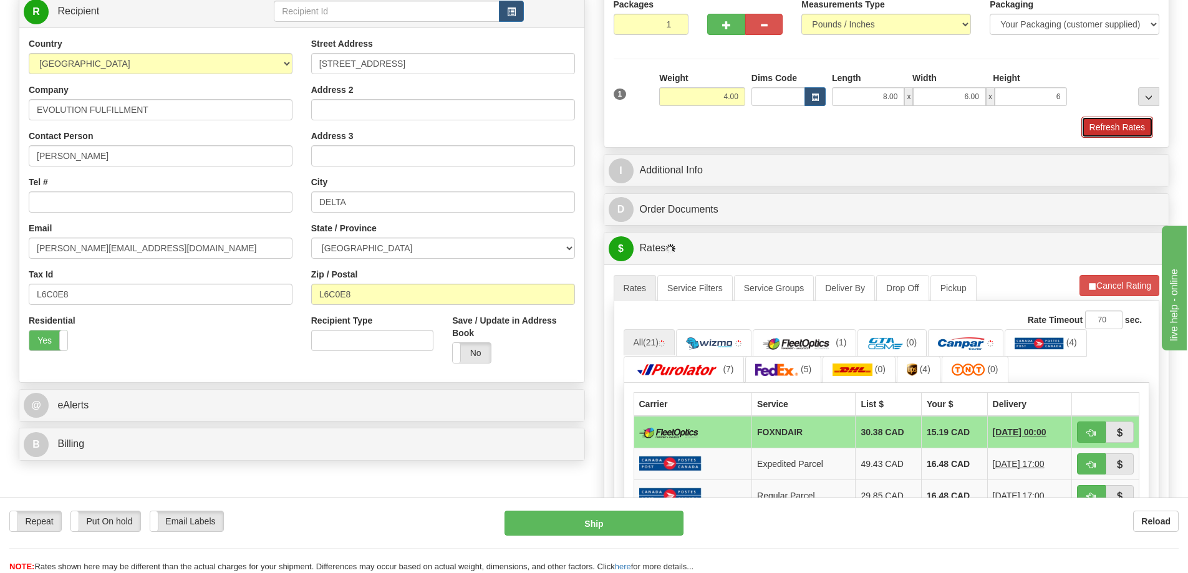
type input "6.00"
click at [1137, 128] on button "Refresh Rates" at bounding box center [1117, 127] width 72 height 21
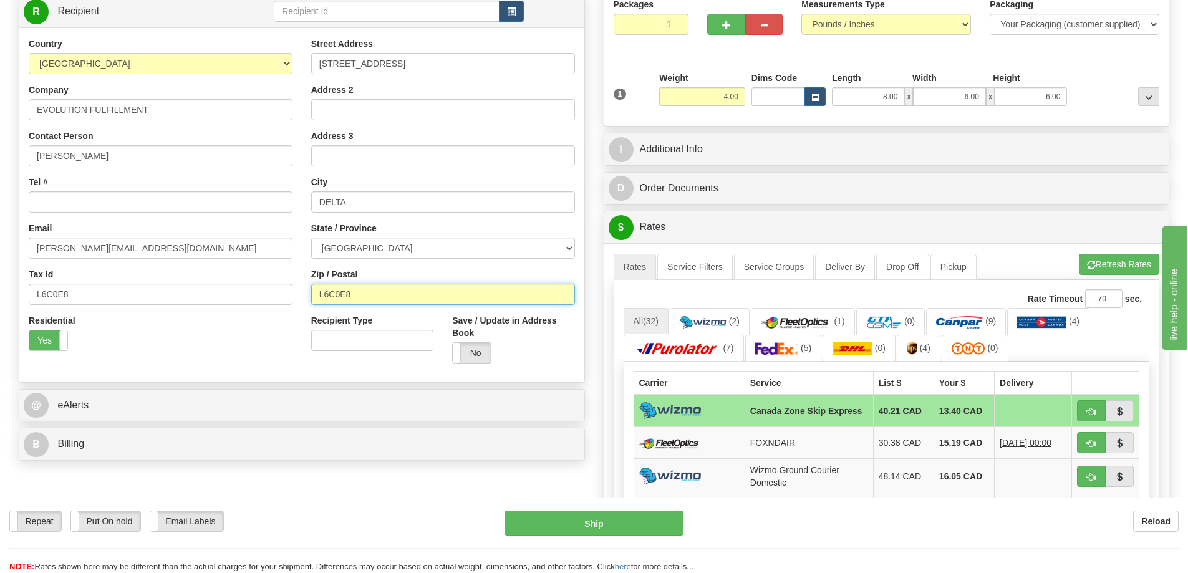
drag, startPoint x: 377, startPoint y: 294, endPoint x: 261, endPoint y: 293, distance: 116.0
click at [261, 293] on div "Country [GEOGRAPHIC_DATA] [GEOGRAPHIC_DATA] [GEOGRAPHIC_DATA] [GEOGRAPHIC_DATA]…" at bounding box center [301, 204] width 565 height 335
paste input "M6K3R9"
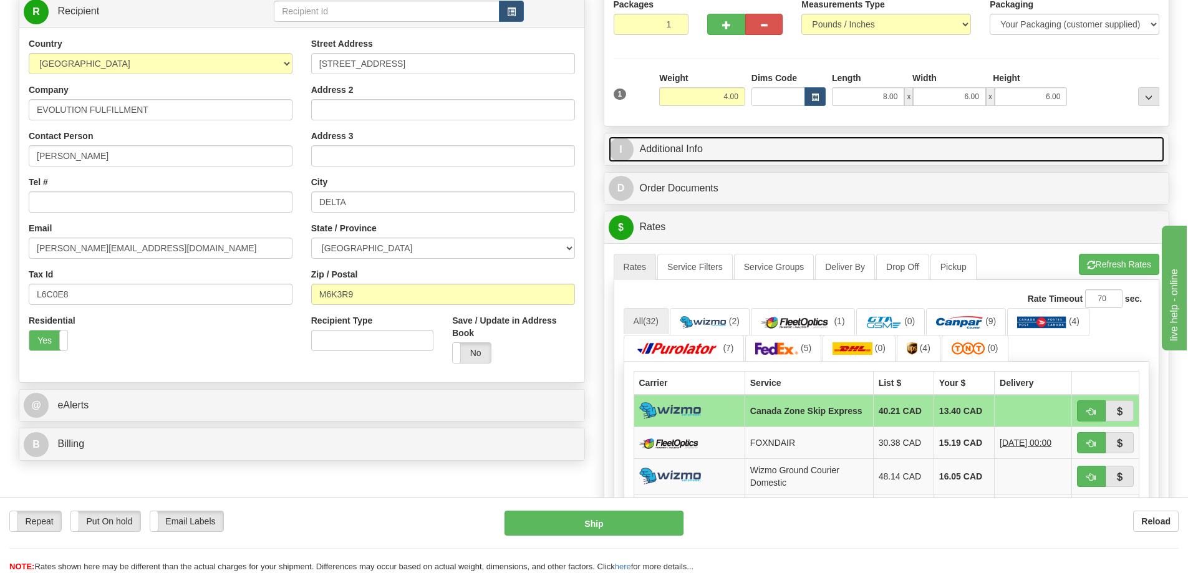
click at [957, 155] on link "I Additional Info" at bounding box center [887, 150] width 556 height 26
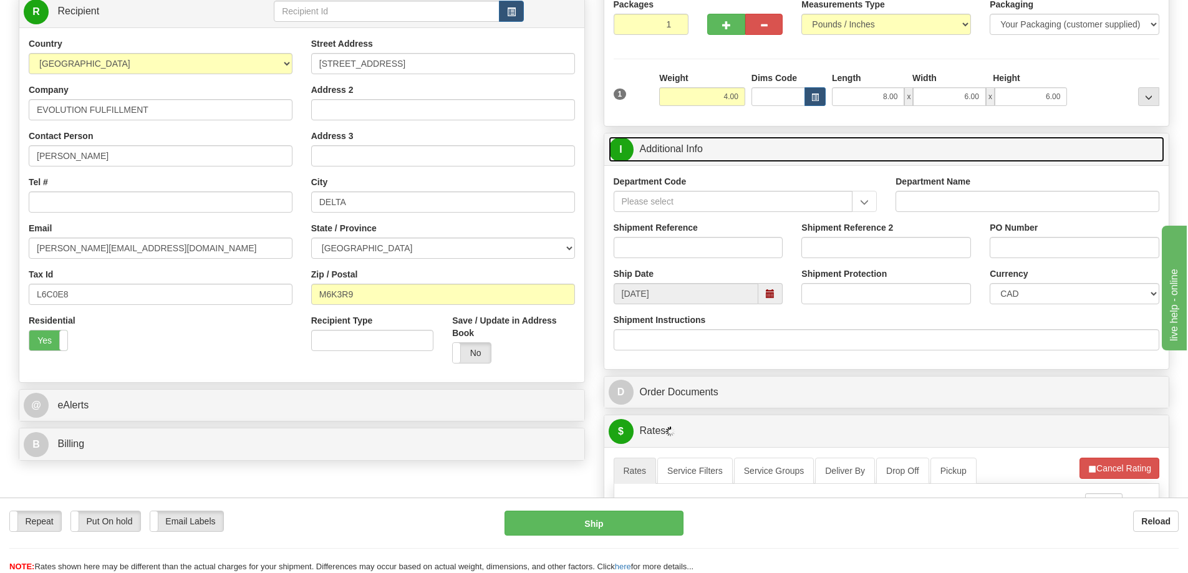
click at [711, 153] on link "I Additional Info" at bounding box center [887, 150] width 556 height 26
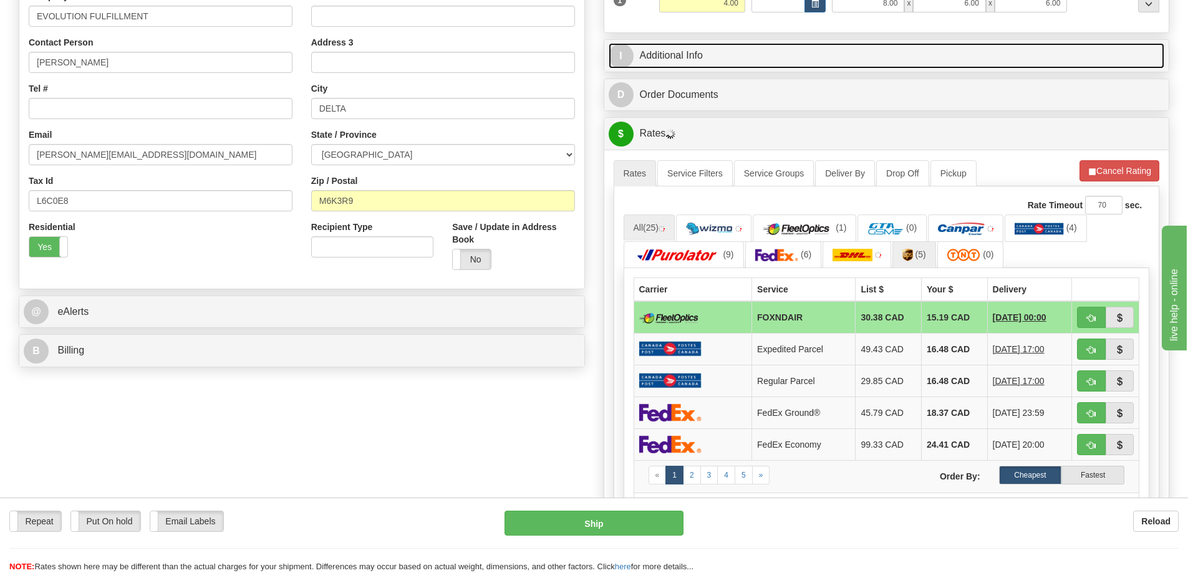
scroll to position [281, 0]
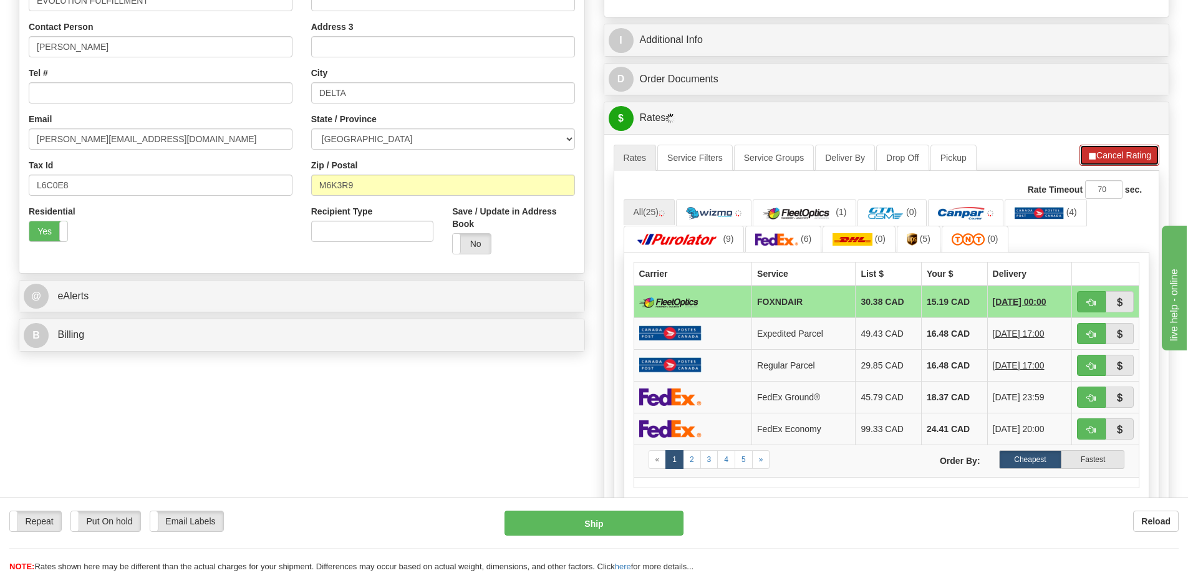
click at [1112, 158] on button "Cancel Rating" at bounding box center [1119, 155] width 80 height 21
click at [1112, 158] on button "Refresh Rates" at bounding box center [1119, 155] width 80 height 21
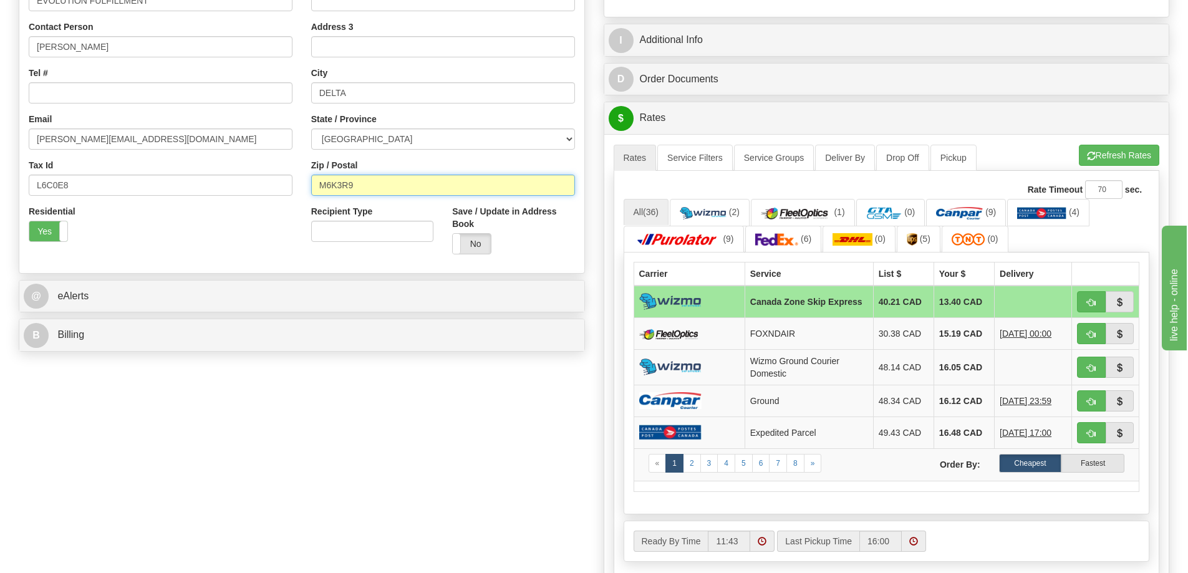
drag, startPoint x: 395, startPoint y: 190, endPoint x: 282, endPoint y: 191, distance: 112.9
click at [282, 191] on div "Country [GEOGRAPHIC_DATA] [GEOGRAPHIC_DATA] [GEOGRAPHIC_DATA] [GEOGRAPHIC_DATA]…" at bounding box center [301, 95] width 565 height 335
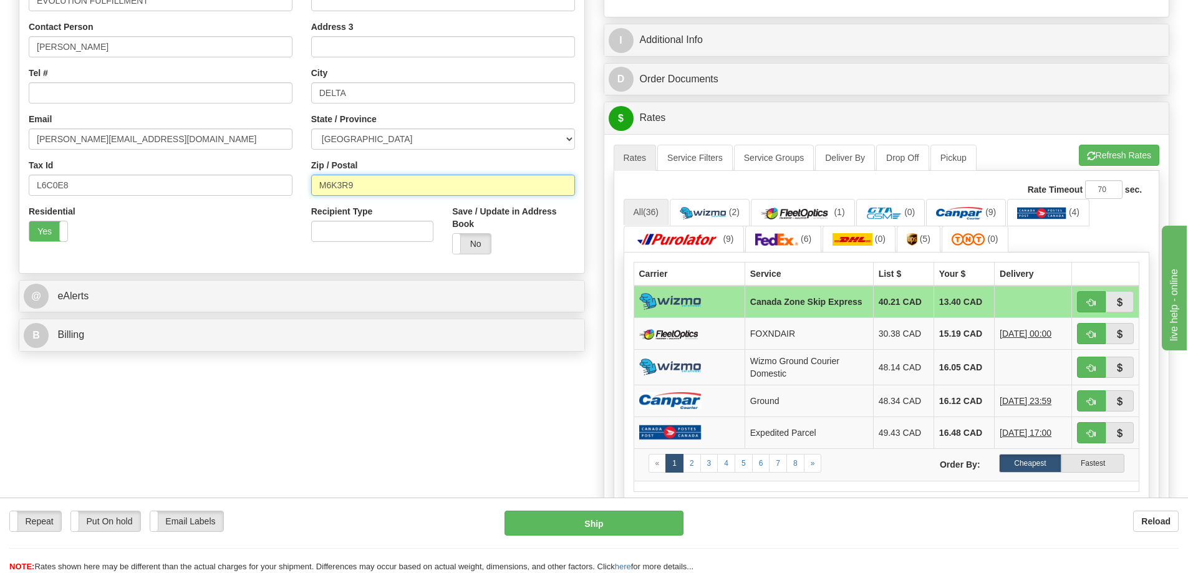
paste input "K1T3G8"
type input "K1T3G8"
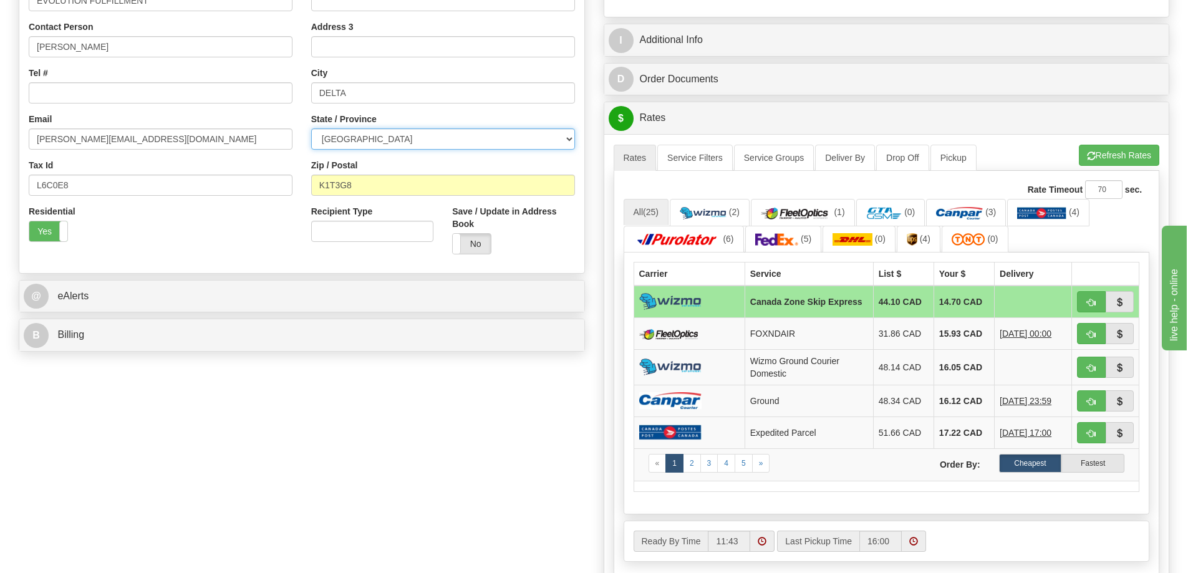
click at [367, 140] on select "[GEOGRAPHIC_DATA] [GEOGRAPHIC_DATA] [GEOGRAPHIC_DATA] [GEOGRAPHIC_DATA] [GEOGRA…" at bounding box center [443, 138] width 264 height 21
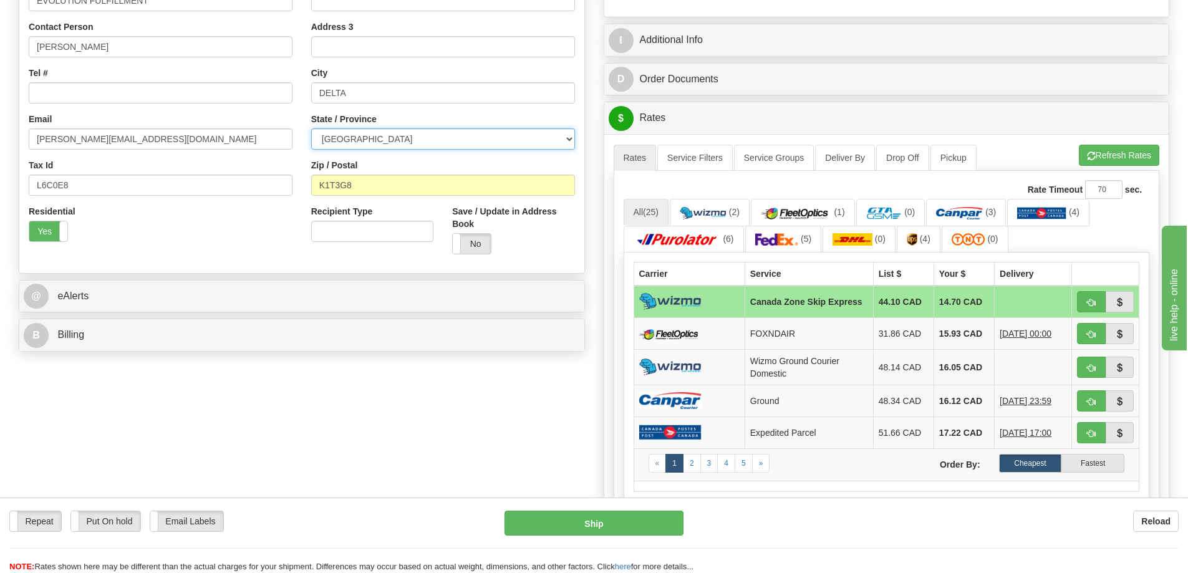
select select "QC"
click at [311, 128] on select "[GEOGRAPHIC_DATA] [GEOGRAPHIC_DATA] [GEOGRAPHIC_DATA] [GEOGRAPHIC_DATA] [GEOGRA…" at bounding box center [443, 138] width 264 height 21
drag, startPoint x: 348, startPoint y: 185, endPoint x: 313, endPoint y: 186, distance: 34.9
click at [313, 186] on input "K1T3G8" at bounding box center [443, 185] width 264 height 21
click at [369, 185] on input "K1T3G8" at bounding box center [443, 185] width 264 height 21
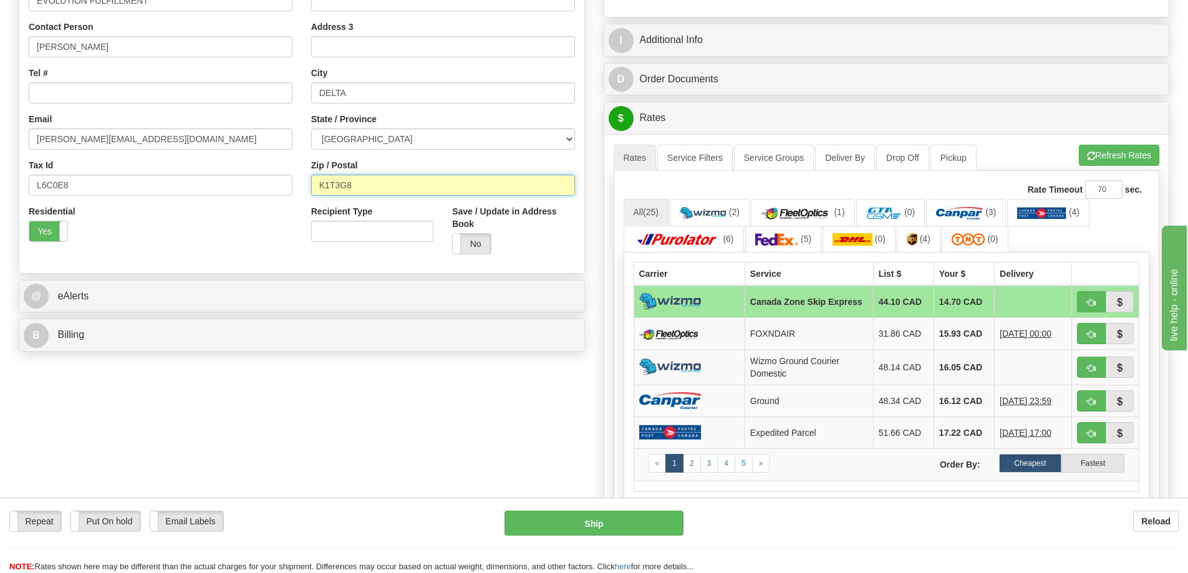
drag, startPoint x: 275, startPoint y: 190, endPoint x: 171, endPoint y: 183, distance: 103.8
click at [171, 183] on div "Country [GEOGRAPHIC_DATA] [GEOGRAPHIC_DATA] [GEOGRAPHIC_DATA] [GEOGRAPHIC_DATA]…" at bounding box center [301, 95] width 565 height 335
click at [171, 183] on input "L6C0E8" at bounding box center [161, 185] width 264 height 21
paste input "H4W2Y2"
type input "L6C0E8H4W2Y2"
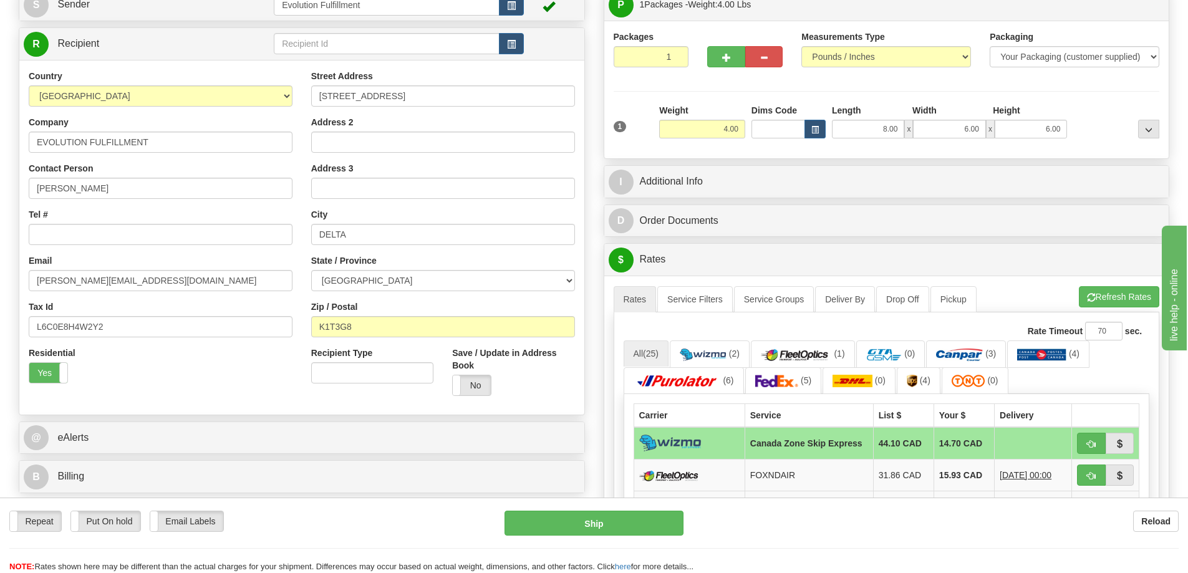
scroll to position [140, 0]
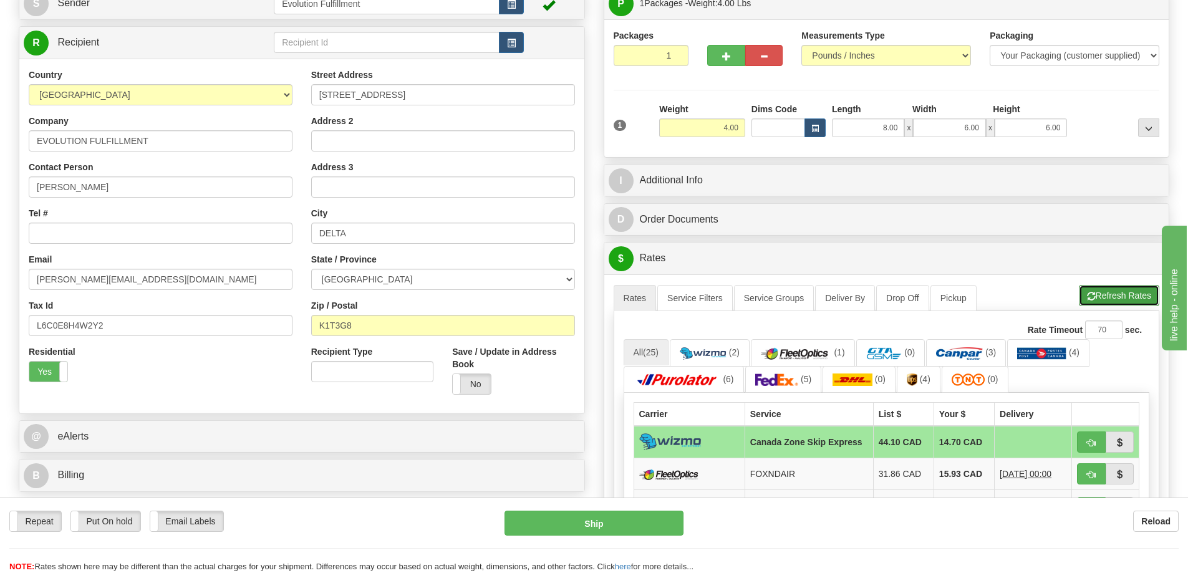
click at [1129, 296] on button "Refresh Rates" at bounding box center [1119, 295] width 80 height 21
drag, startPoint x: 362, startPoint y: 331, endPoint x: 243, endPoint y: 326, distance: 119.2
click at [362, 331] on input "K1T3G8" at bounding box center [443, 325] width 264 height 21
click at [292, 329] on div "Country [GEOGRAPHIC_DATA] [GEOGRAPHIC_DATA] [GEOGRAPHIC_DATA] [GEOGRAPHIC_DATA]…" at bounding box center [301, 236] width 565 height 335
click at [239, 325] on input "L6C0E8H4W2Y2" at bounding box center [161, 325] width 264 height 21
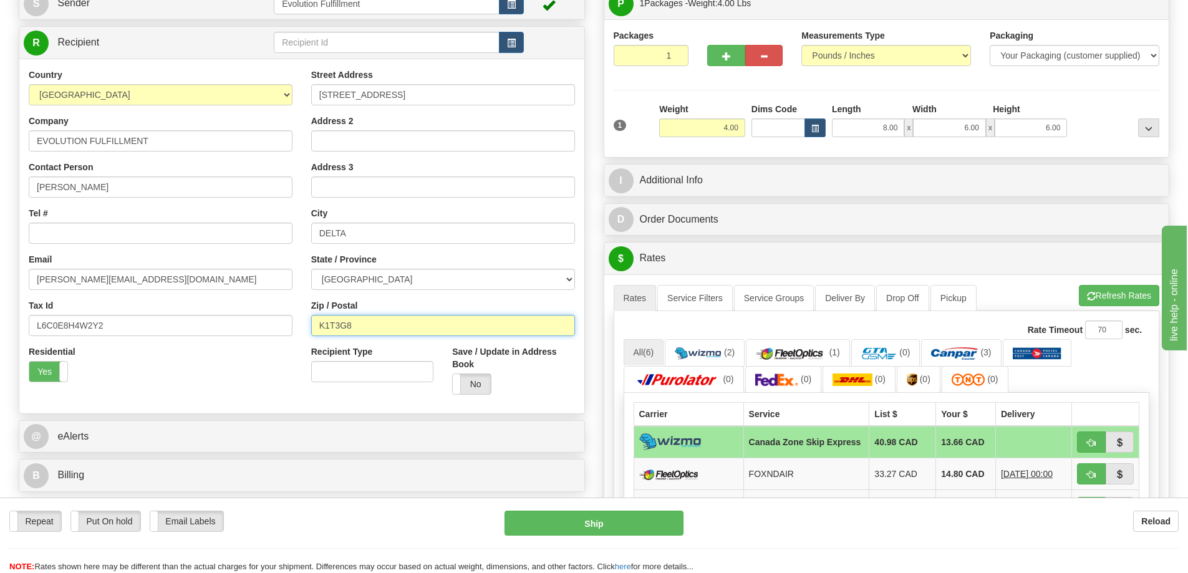
drag, startPoint x: 377, startPoint y: 324, endPoint x: 309, endPoint y: 325, distance: 68.0
click at [309, 325] on div "Street Address [STREET_ADDRESS] Address 2 Address 3 City DELTA State / Province…" at bounding box center [443, 236] width 282 height 335
paste input "H4W2Y2"
type input "H4W2Y2"
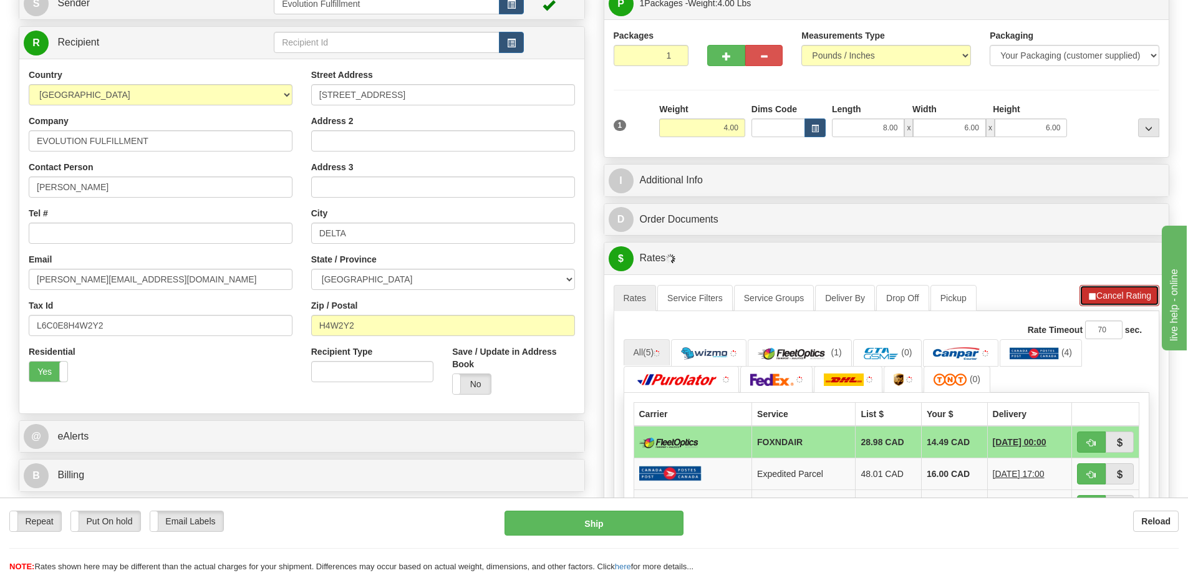
click at [1111, 287] on button "Cancel Rating" at bounding box center [1119, 295] width 80 height 21
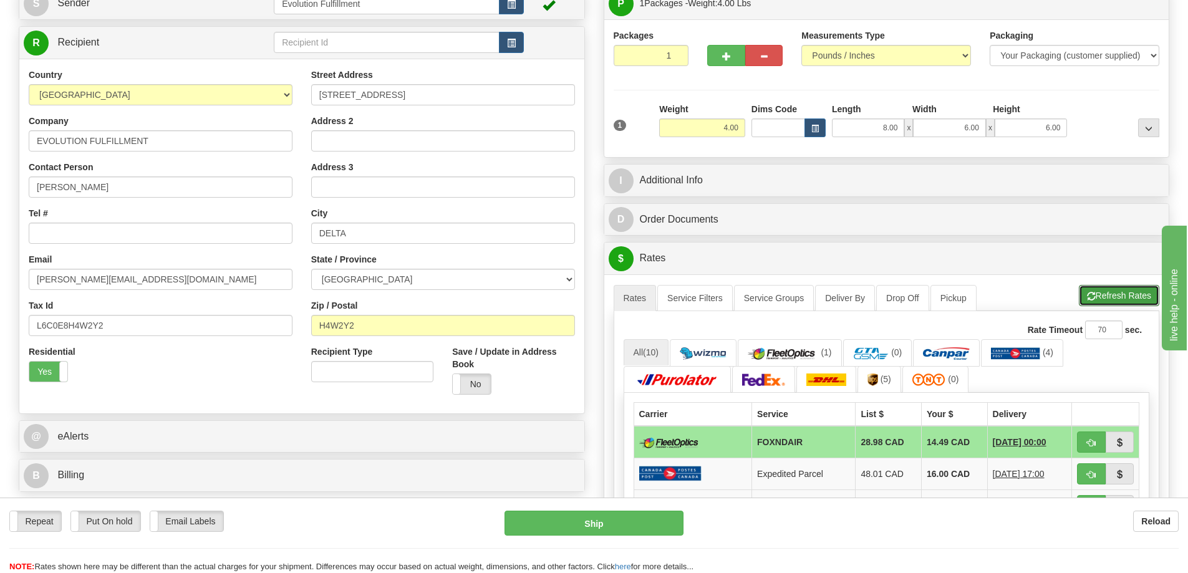
drag, startPoint x: 1111, startPoint y: 287, endPoint x: 1129, endPoint y: 295, distance: 19.6
click at [1112, 287] on button "Refresh Rates" at bounding box center [1119, 295] width 80 height 21
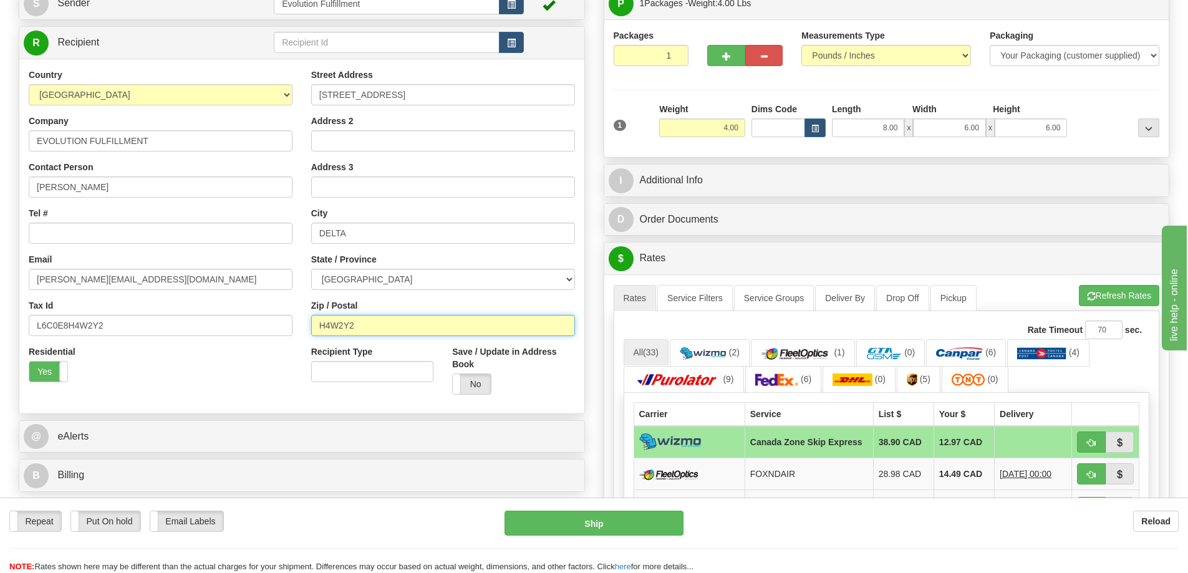
drag, startPoint x: 363, startPoint y: 322, endPoint x: 279, endPoint y: 327, distance: 84.3
click at [279, 327] on div "Country [GEOGRAPHIC_DATA] [GEOGRAPHIC_DATA] [GEOGRAPHIC_DATA] [GEOGRAPHIC_DATA]…" at bounding box center [301, 236] width 565 height 335
click at [279, 327] on input "L6C0E8H4W2Y2" at bounding box center [161, 325] width 264 height 21
paste input "G1A0A9"
type input "L6C0E8H4W2Y2G1A0A9"
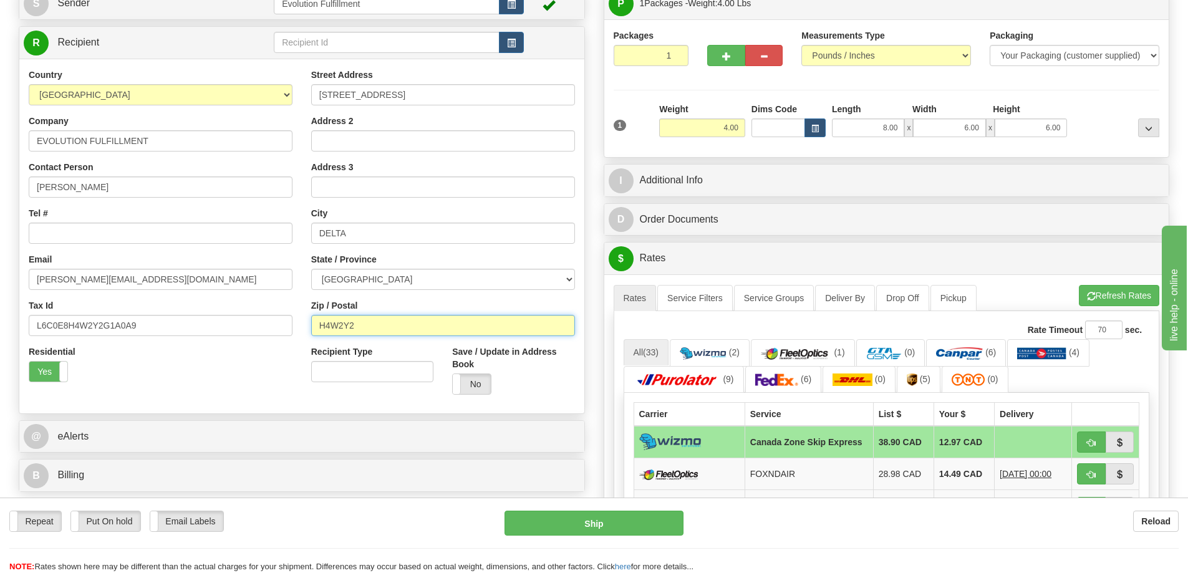
drag, startPoint x: 410, startPoint y: 331, endPoint x: 259, endPoint y: 320, distance: 151.3
click at [259, 320] on div "Country [GEOGRAPHIC_DATA] [GEOGRAPHIC_DATA] [GEOGRAPHIC_DATA] [GEOGRAPHIC_DATA]…" at bounding box center [301, 236] width 565 height 335
paste input "G1A0A9"
type input "G1A0A9"
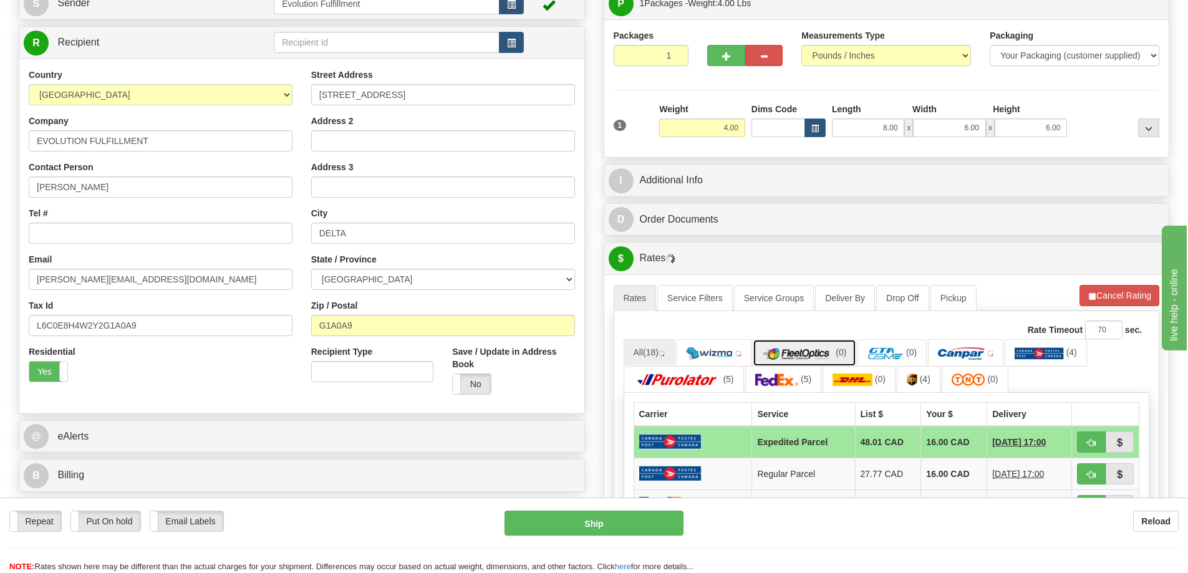
click at [831, 351] on img at bounding box center [798, 353] width 71 height 12
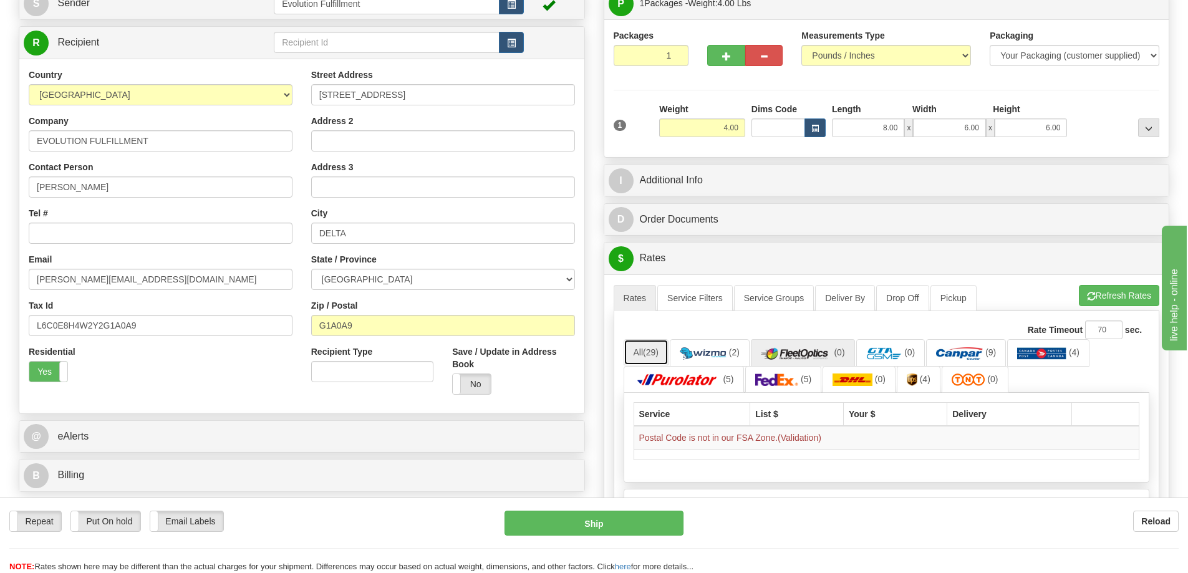
click at [658, 352] on span "(29)" at bounding box center [651, 352] width 16 height 10
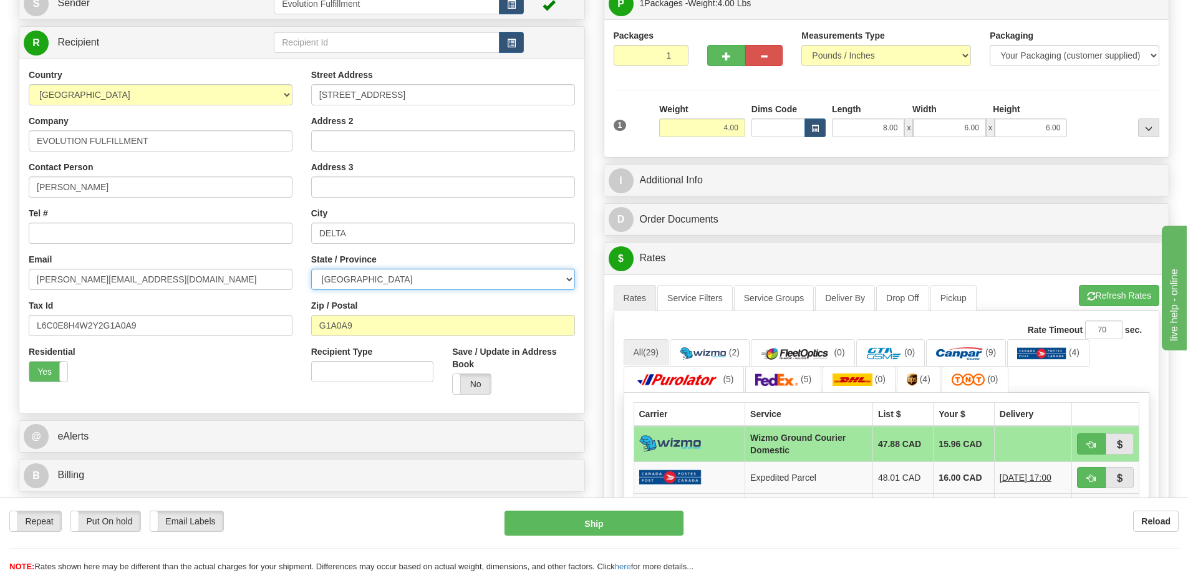
click at [387, 281] on select "[GEOGRAPHIC_DATA] [GEOGRAPHIC_DATA] [GEOGRAPHIC_DATA] [GEOGRAPHIC_DATA] [GEOGRA…" at bounding box center [443, 279] width 264 height 21
select select "ON"
click at [311, 269] on select "[GEOGRAPHIC_DATA] [GEOGRAPHIC_DATA] [GEOGRAPHIC_DATA] [GEOGRAPHIC_DATA] [GEOGRA…" at bounding box center [443, 279] width 264 height 21
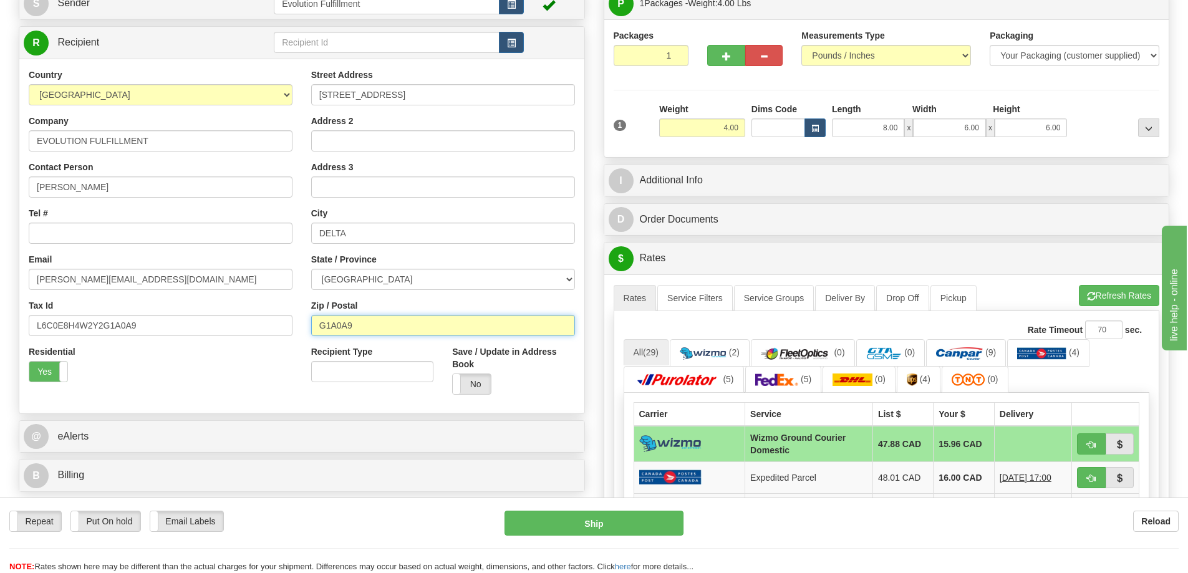
drag, startPoint x: 360, startPoint y: 330, endPoint x: 238, endPoint y: 320, distance: 122.7
click at [238, 320] on div "Country [GEOGRAPHIC_DATA] [GEOGRAPHIC_DATA] [GEOGRAPHIC_DATA] [GEOGRAPHIC_DATA]…" at bounding box center [301, 236] width 565 height 335
paste input "M6K3R"
type input "M6K3R9"
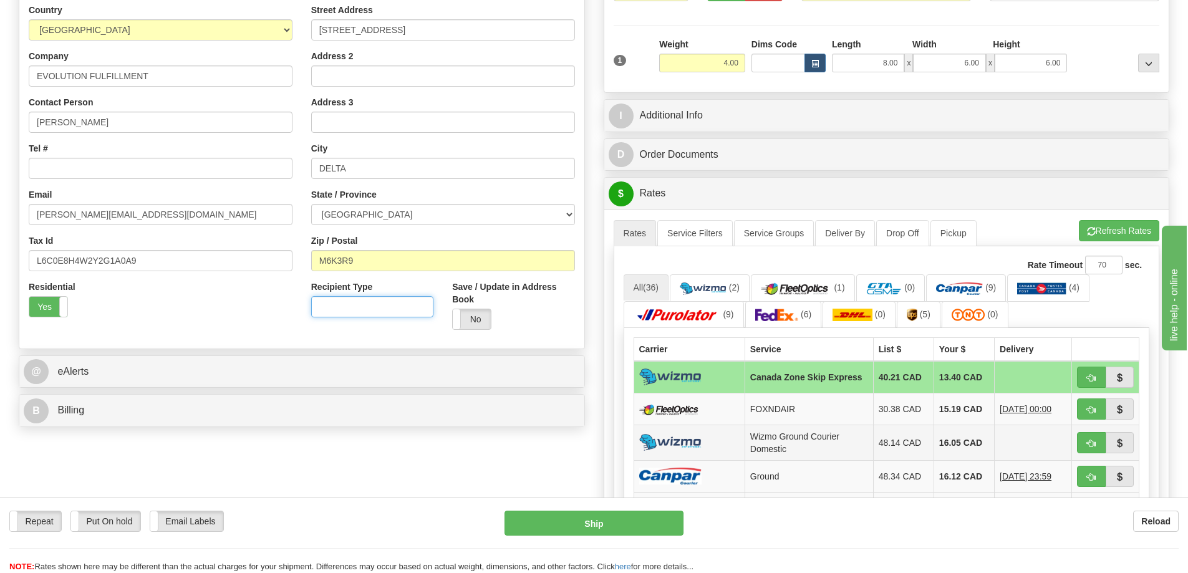
scroll to position [218, 0]
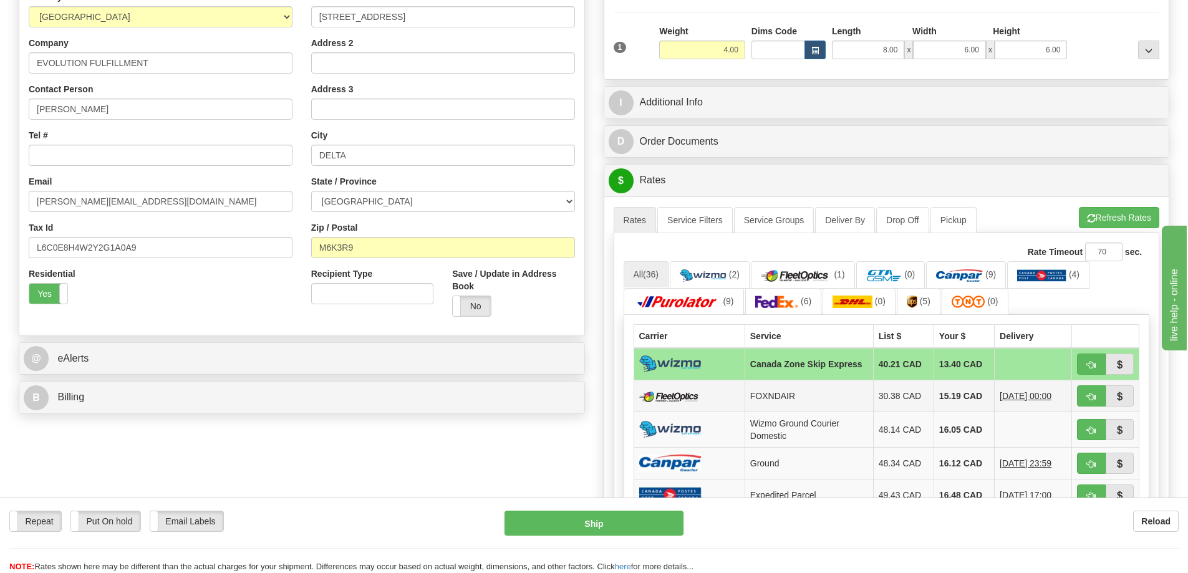
click at [829, 402] on td "FOXNDAIR" at bounding box center [808, 396] width 128 height 32
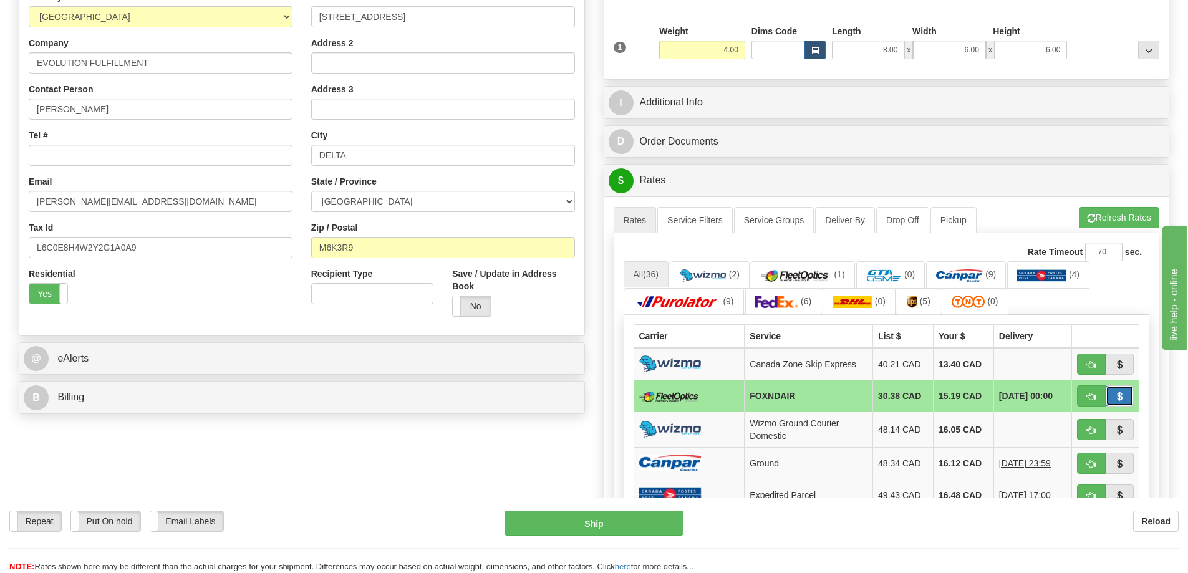
click at [1122, 395] on span "button" at bounding box center [1119, 397] width 9 height 8
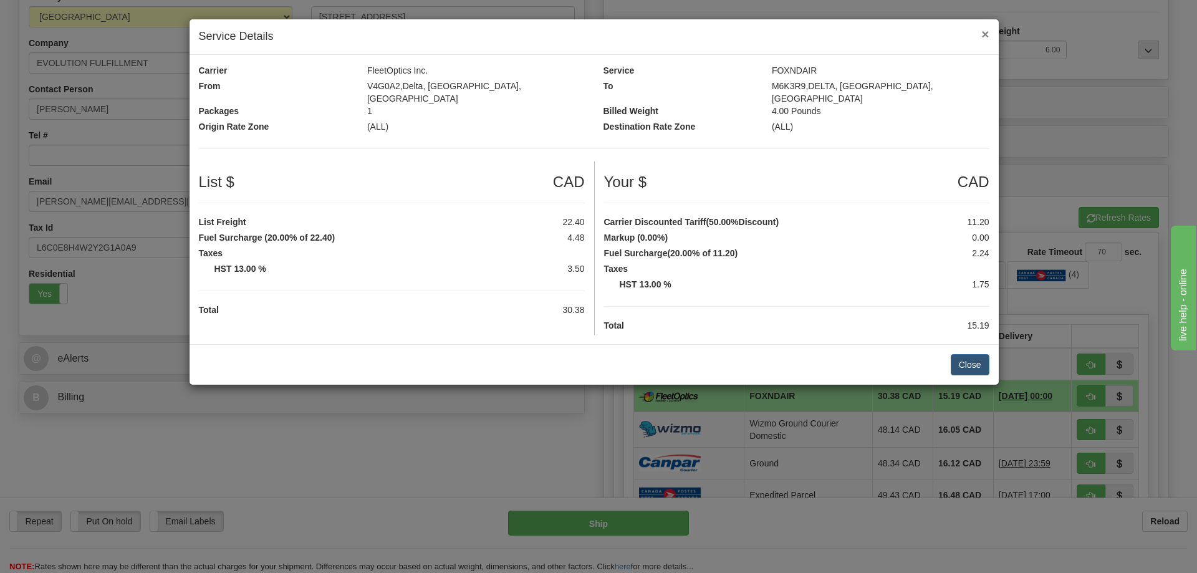
click at [988, 35] on span "×" at bounding box center [984, 34] width 7 height 14
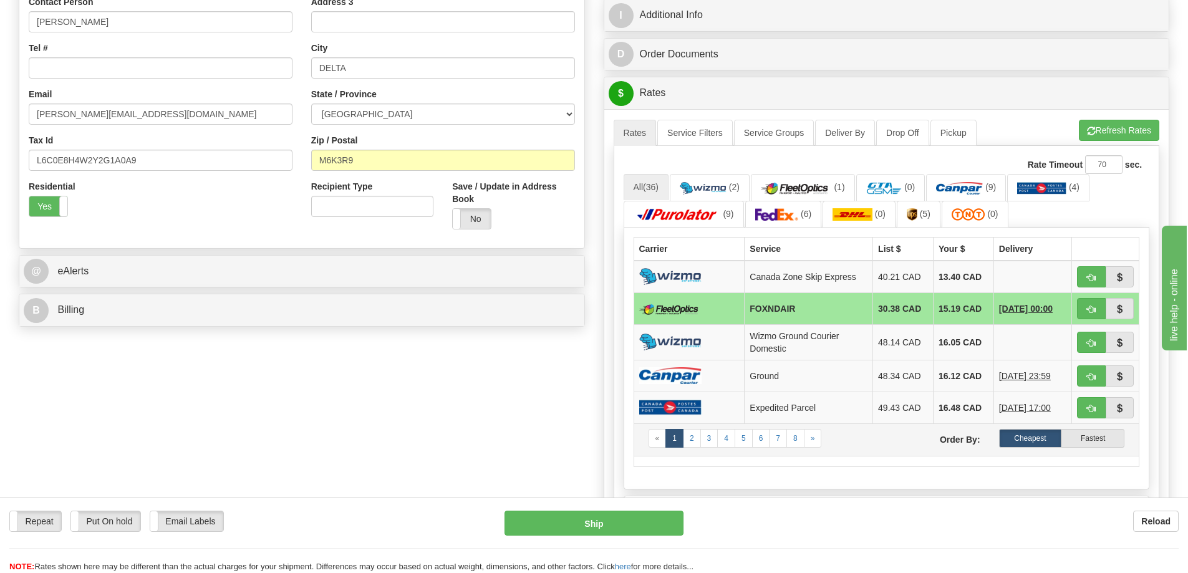
scroll to position [312, 0]
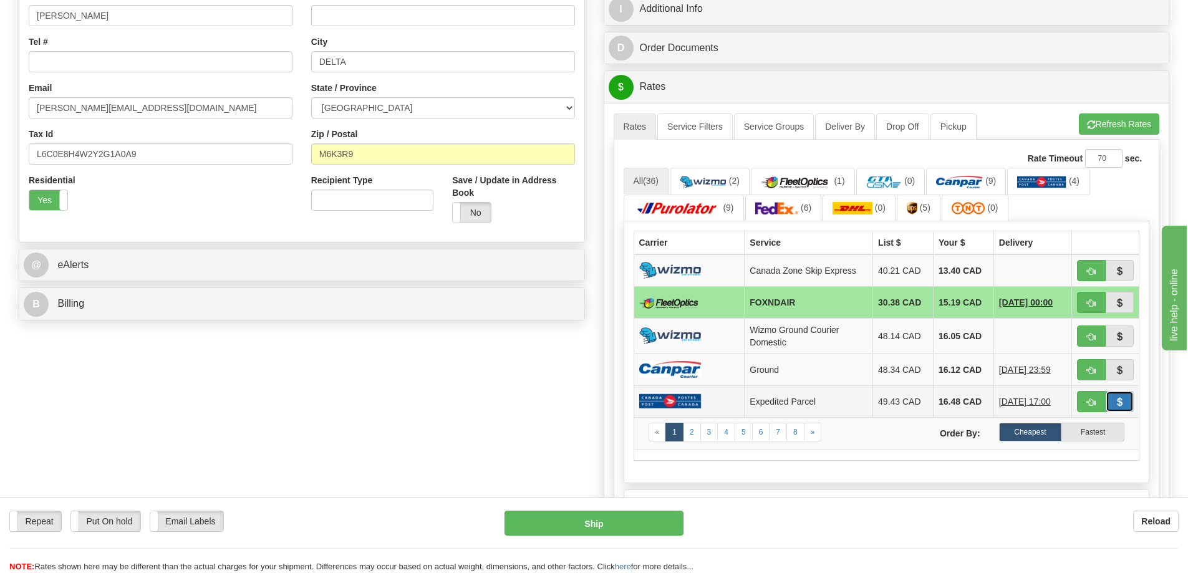
click at [1124, 393] on button "button" at bounding box center [1119, 401] width 29 height 21
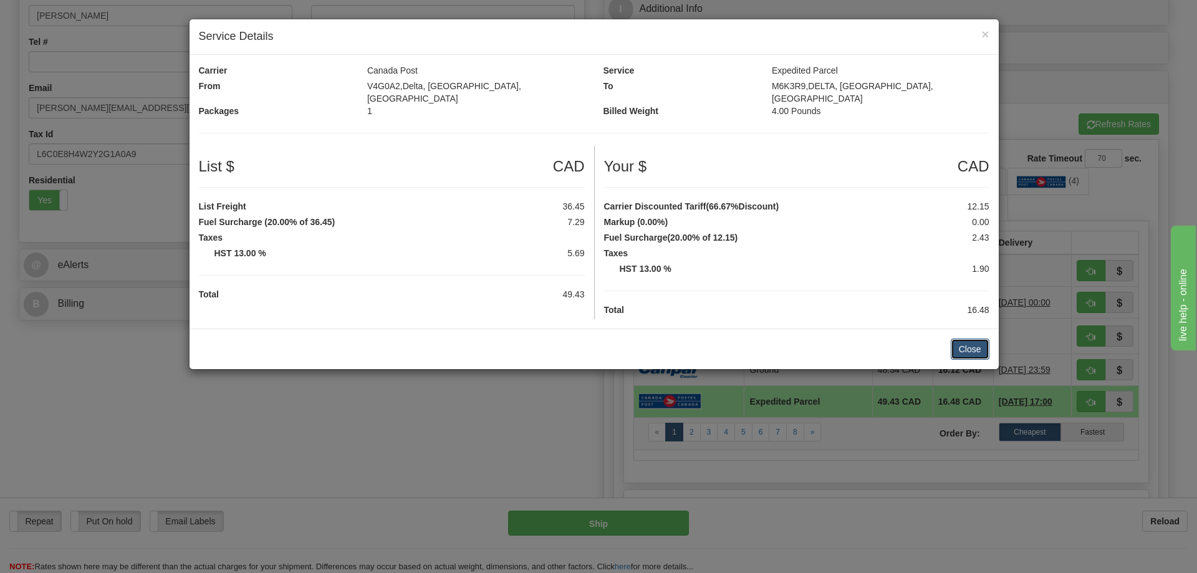
click at [971, 339] on button "Close" at bounding box center [970, 349] width 39 height 21
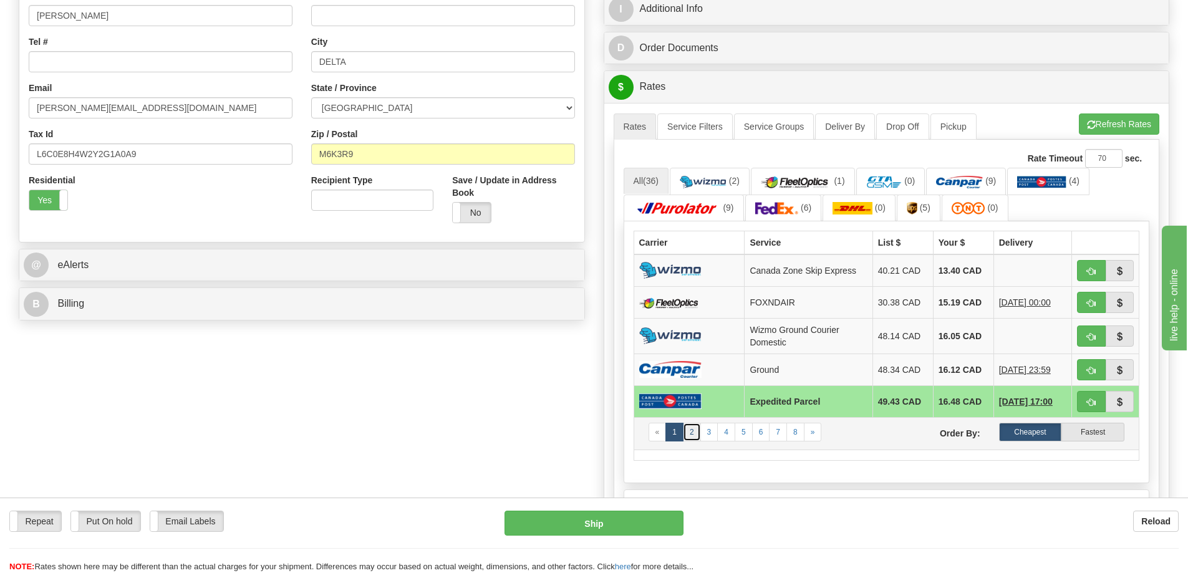
click at [690, 431] on link "2" at bounding box center [692, 432] width 18 height 19
